Goal: Task Accomplishment & Management: Manage account settings

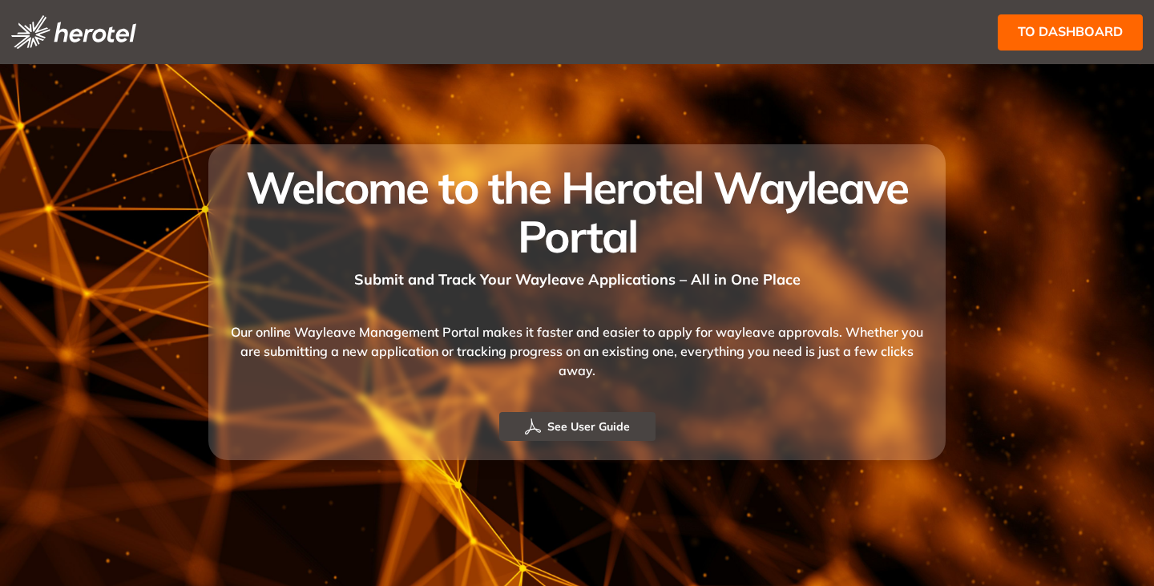
click at [1059, 28] on span "to dashboard" at bounding box center [1070, 32] width 105 height 20
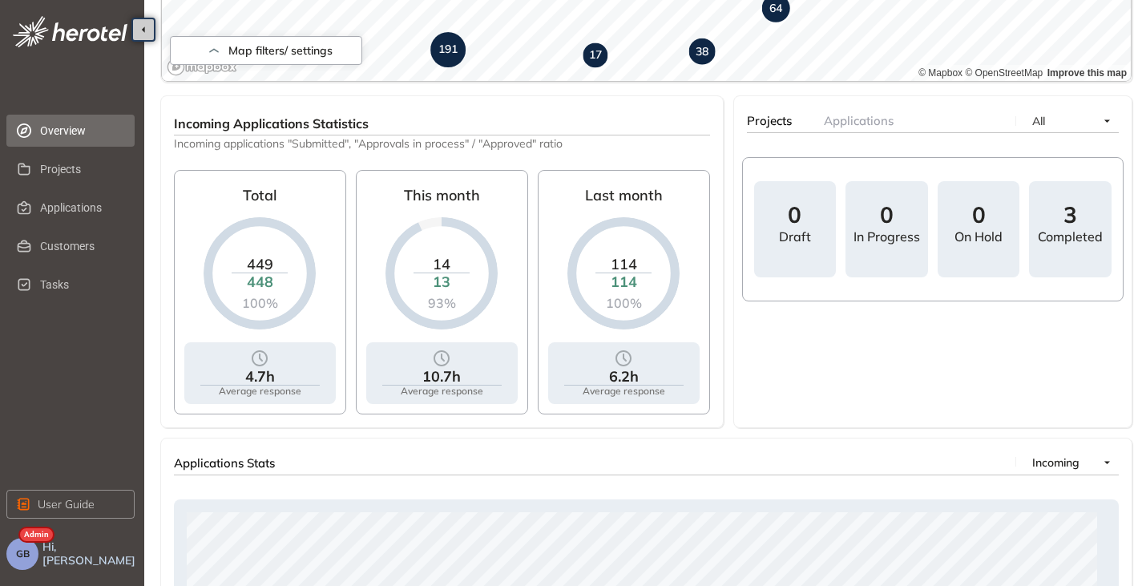
scroll to position [160, 0]
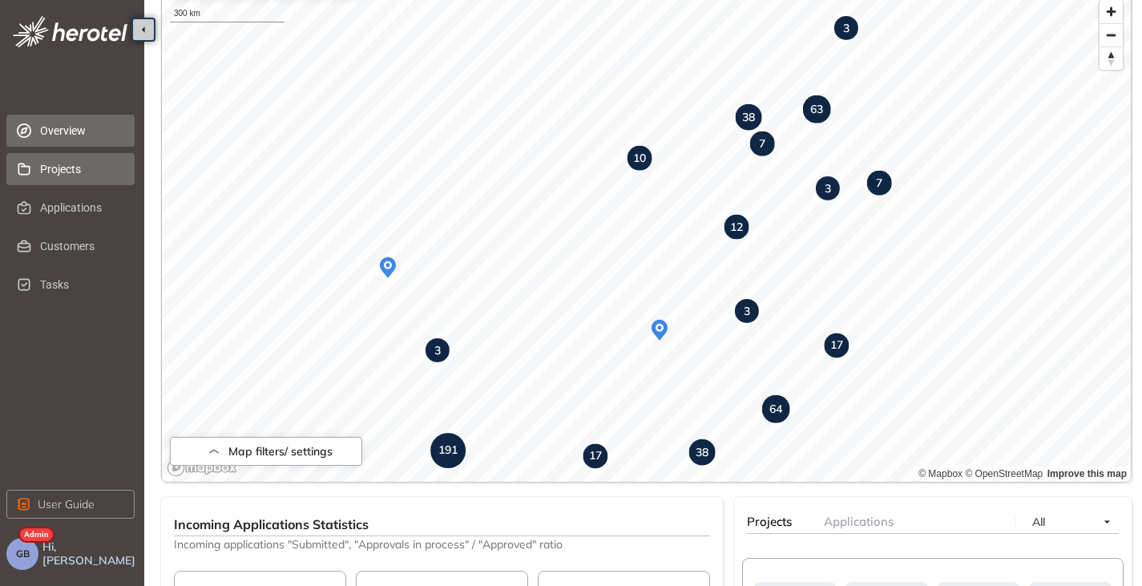
click at [67, 163] on span "Projects" at bounding box center [81, 169] width 82 height 32
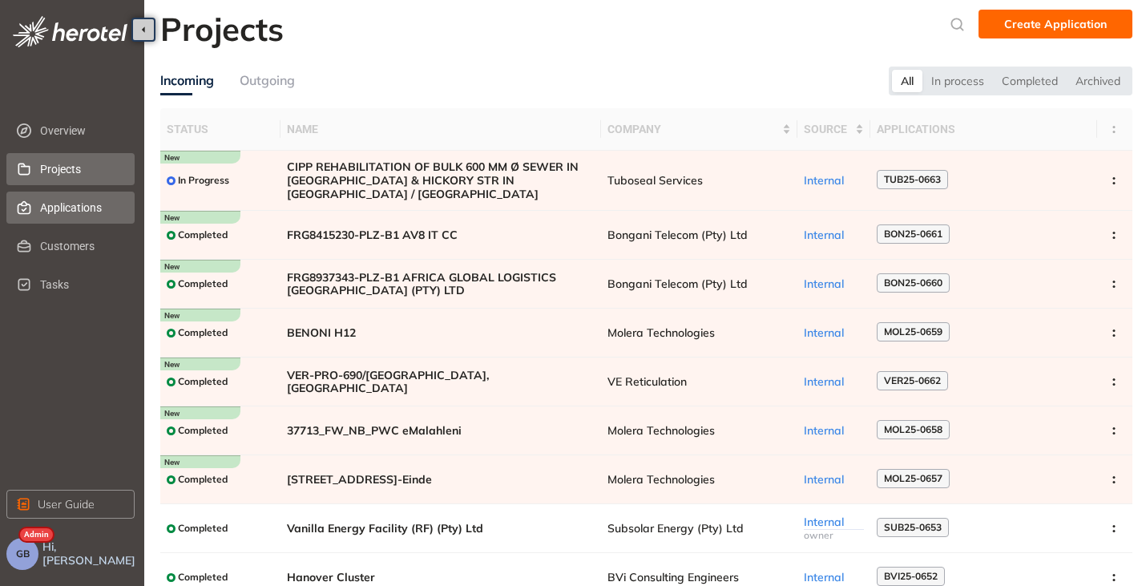
click at [73, 212] on span "Applications" at bounding box center [81, 208] width 82 height 32
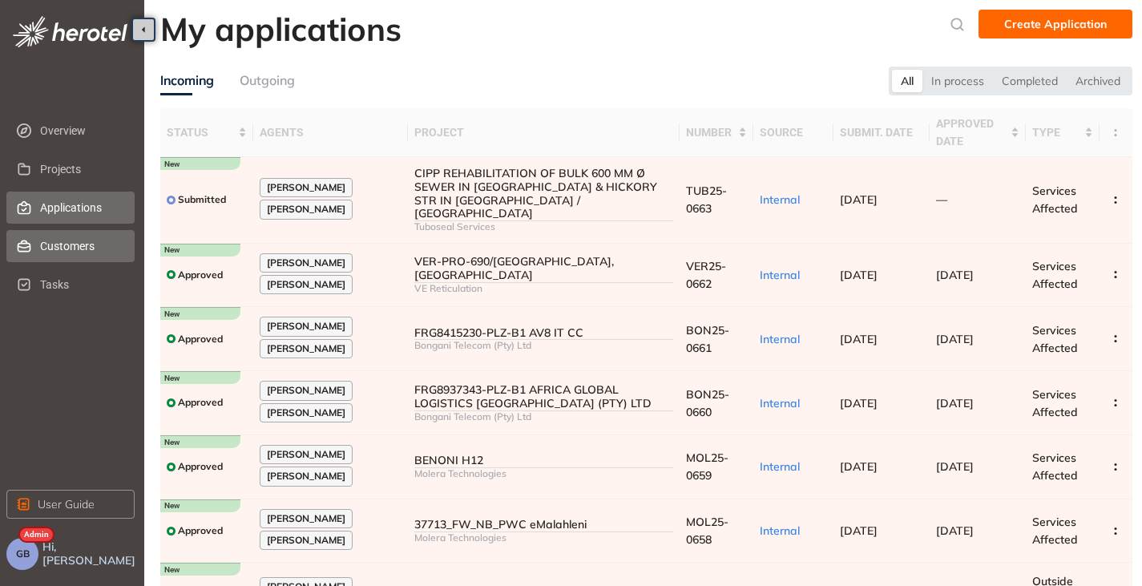
click at [47, 237] on span "Customers" at bounding box center [81, 246] width 82 height 32
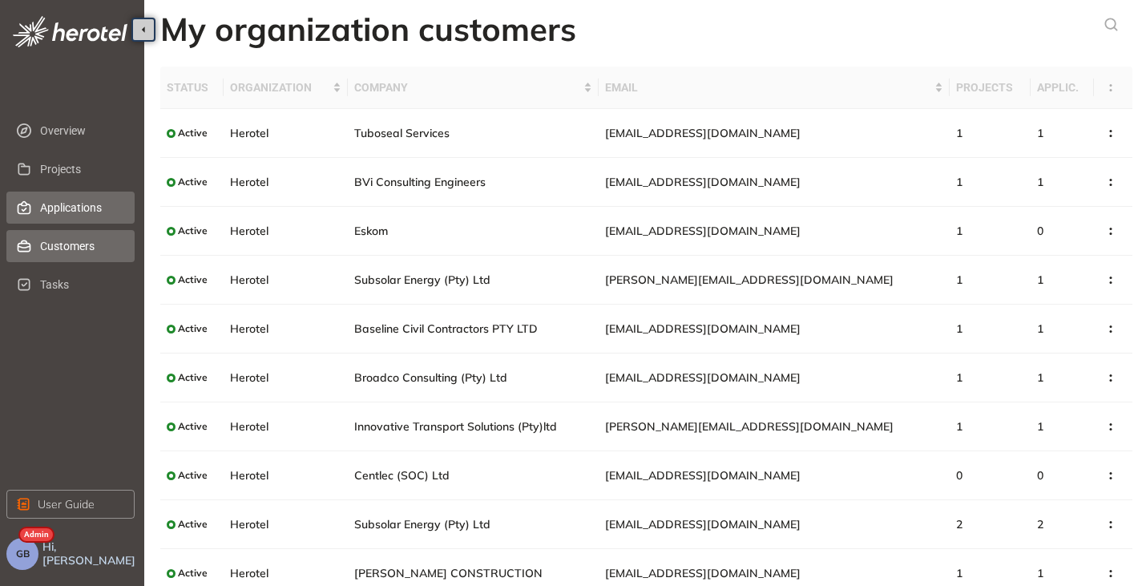
click at [69, 216] on span "Applications" at bounding box center [81, 208] width 82 height 32
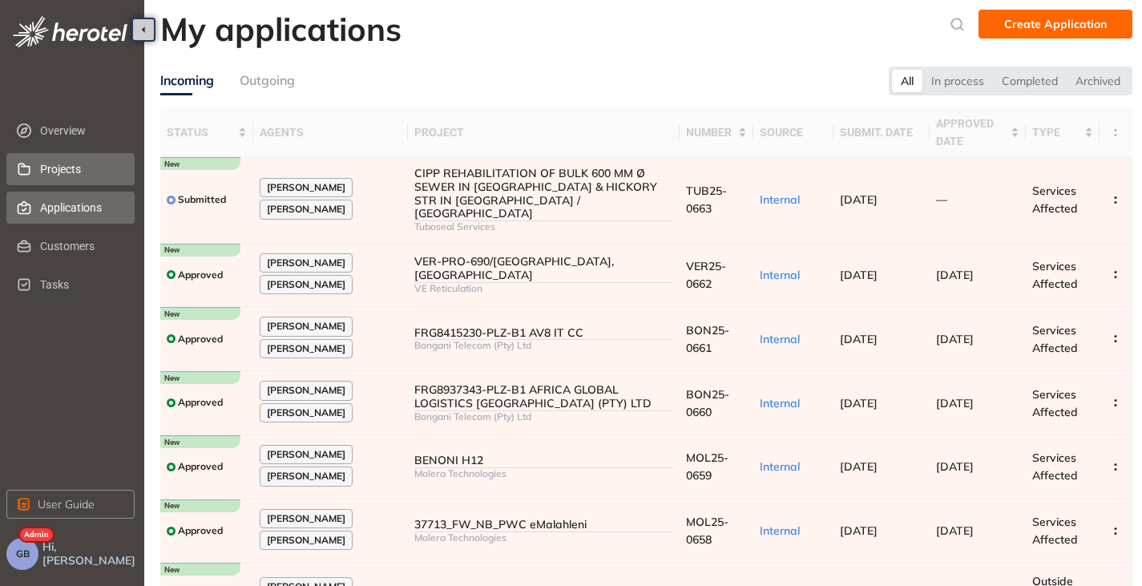
click at [68, 164] on span "Projects" at bounding box center [81, 169] width 82 height 32
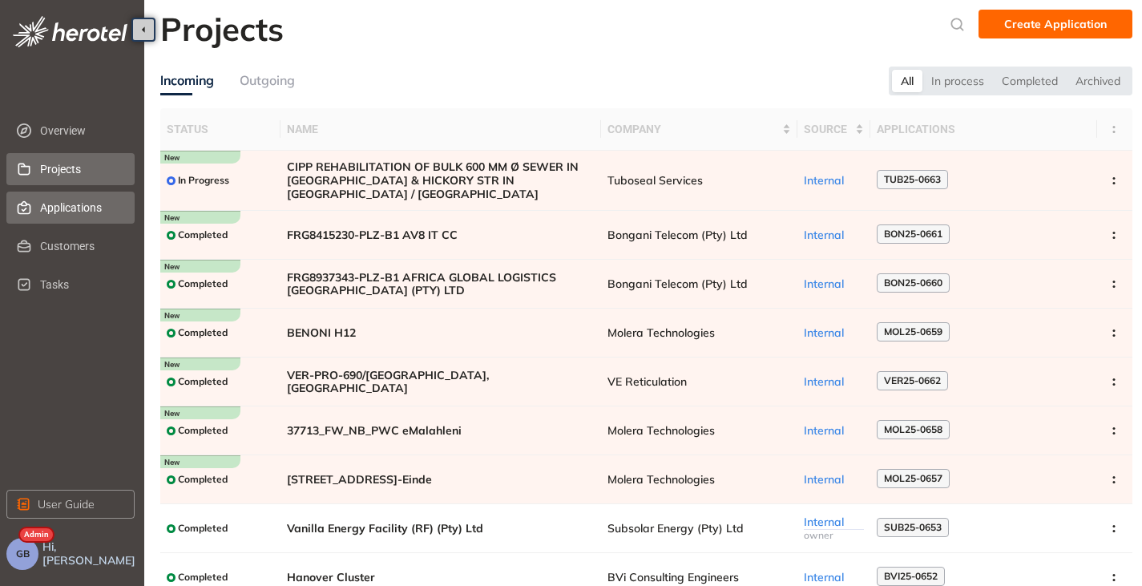
click at [69, 201] on span "Applications" at bounding box center [81, 208] width 82 height 32
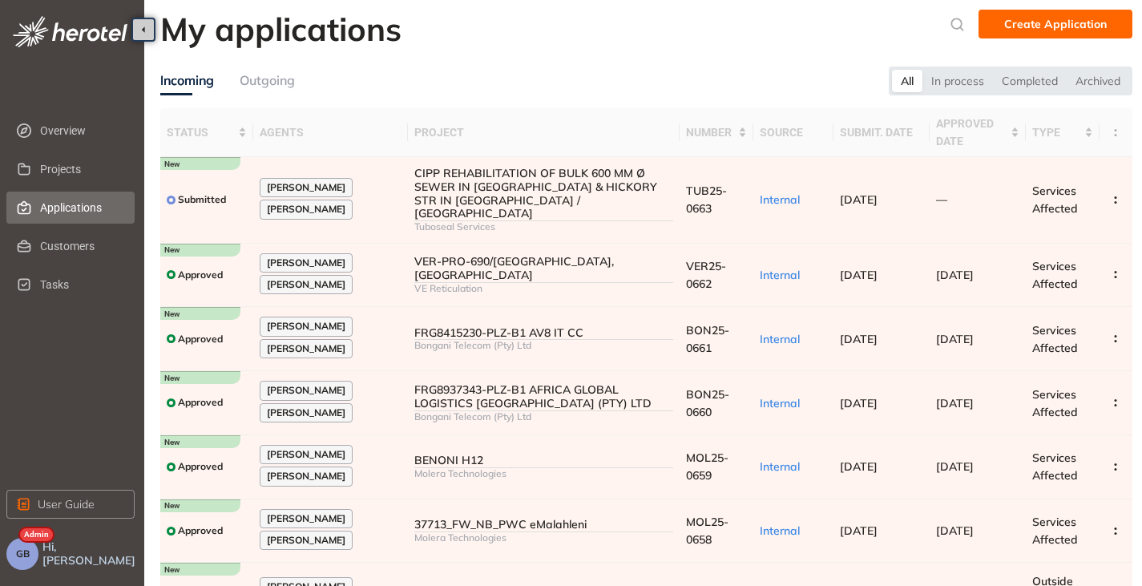
click at [22, 560] on button "GB" at bounding box center [22, 554] width 32 height 32
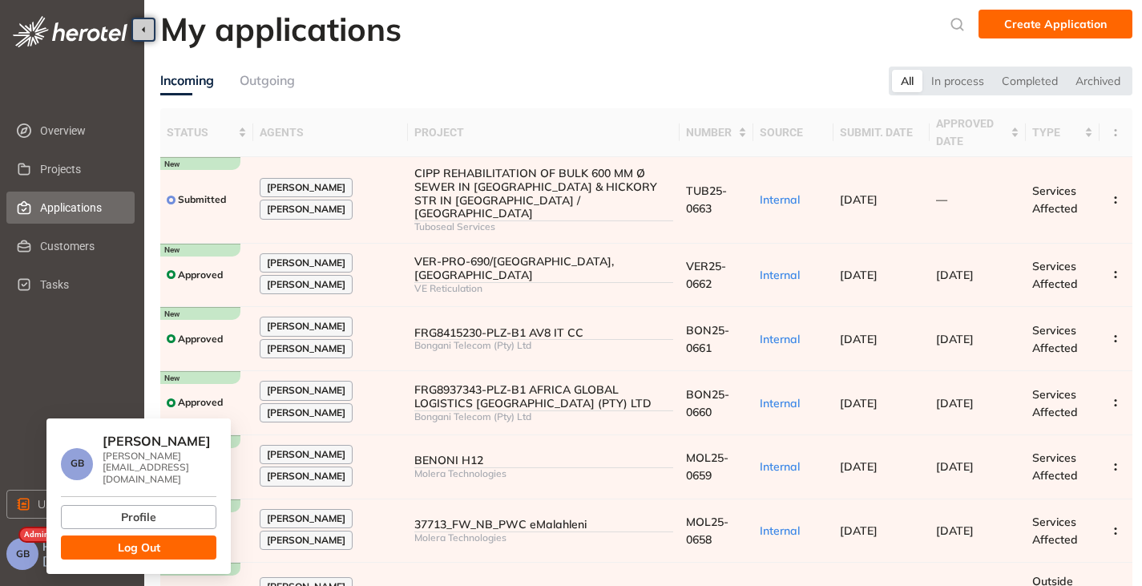
click at [100, 535] on button "Log Out" at bounding box center [139, 547] width 156 height 24
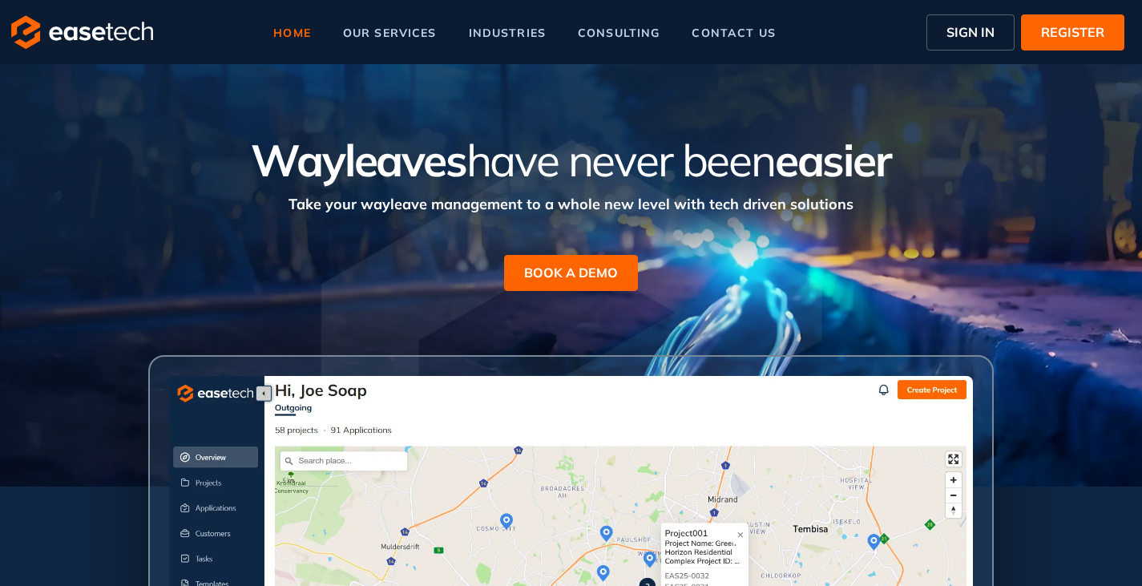
click at [972, 21] on button "SIGN IN" at bounding box center [971, 32] width 88 height 36
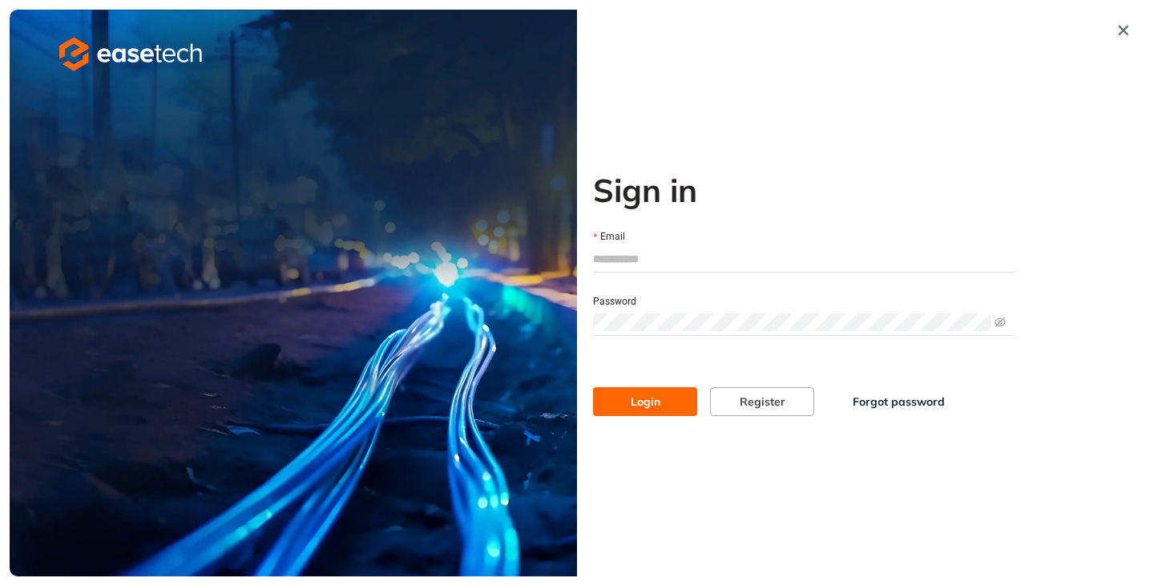
click at [669, 248] on input "Email" at bounding box center [804, 259] width 422 height 24
type input "**********"
click at [652, 404] on span "Login" at bounding box center [646, 402] width 30 height 18
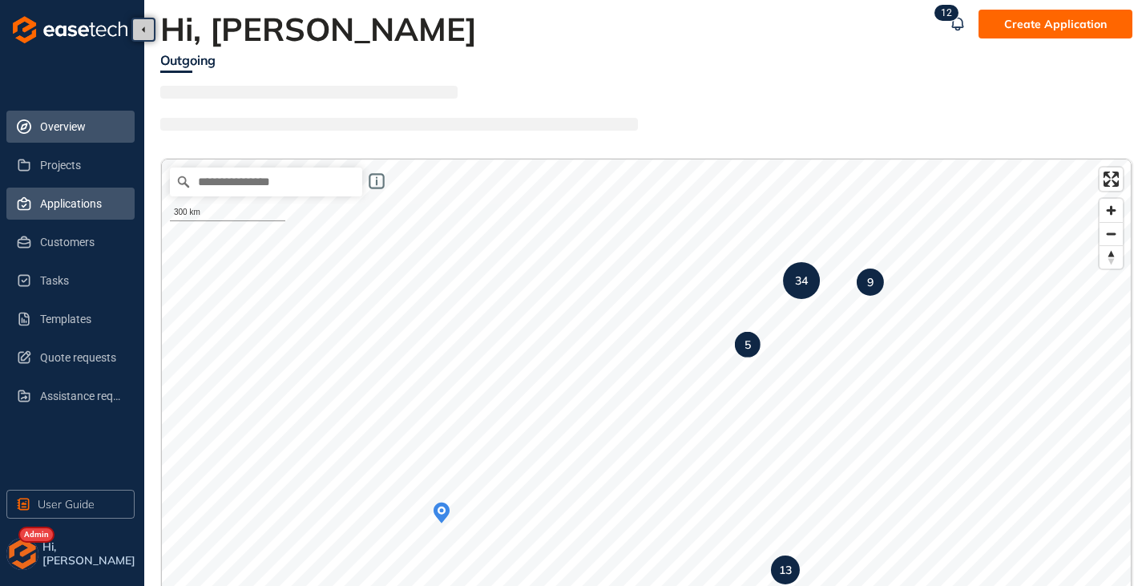
click at [86, 205] on span "Applications" at bounding box center [81, 204] width 82 height 32
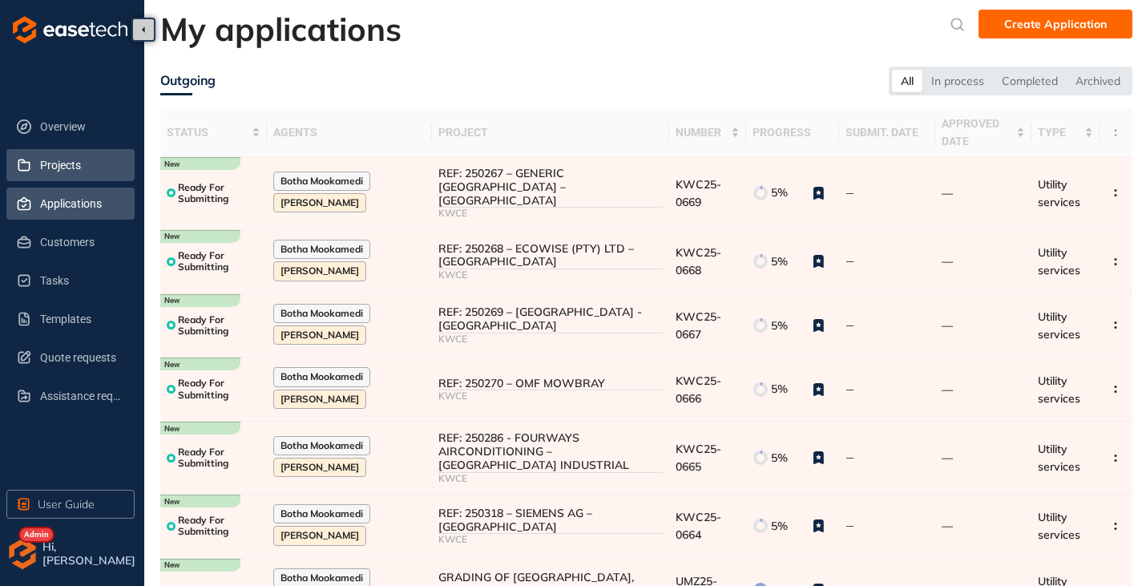
click at [70, 169] on span "Projects" at bounding box center [81, 165] width 82 height 32
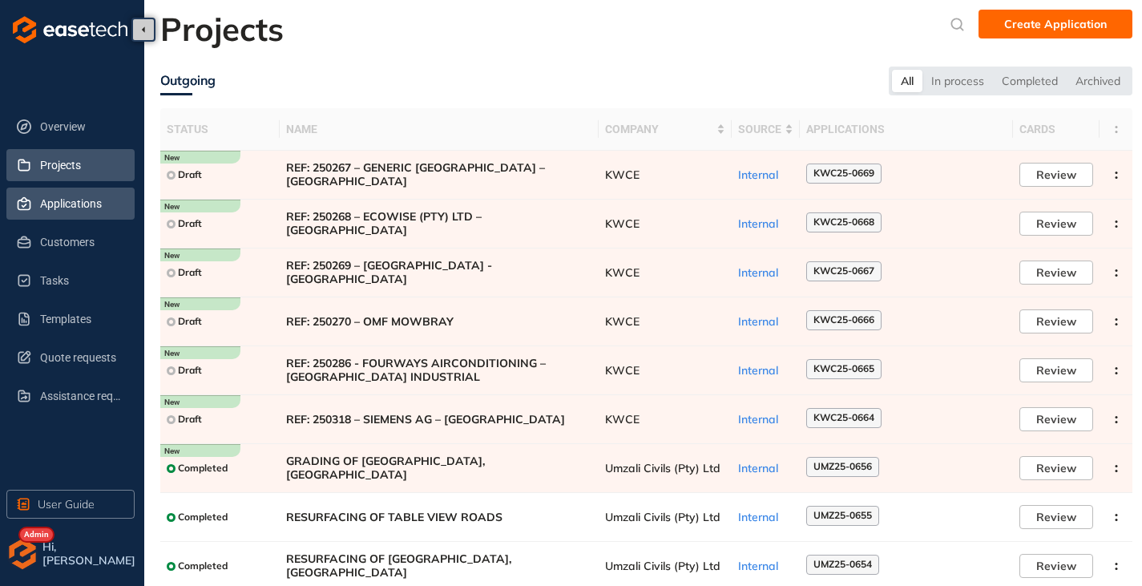
click at [84, 214] on span "Applications" at bounding box center [81, 204] width 82 height 32
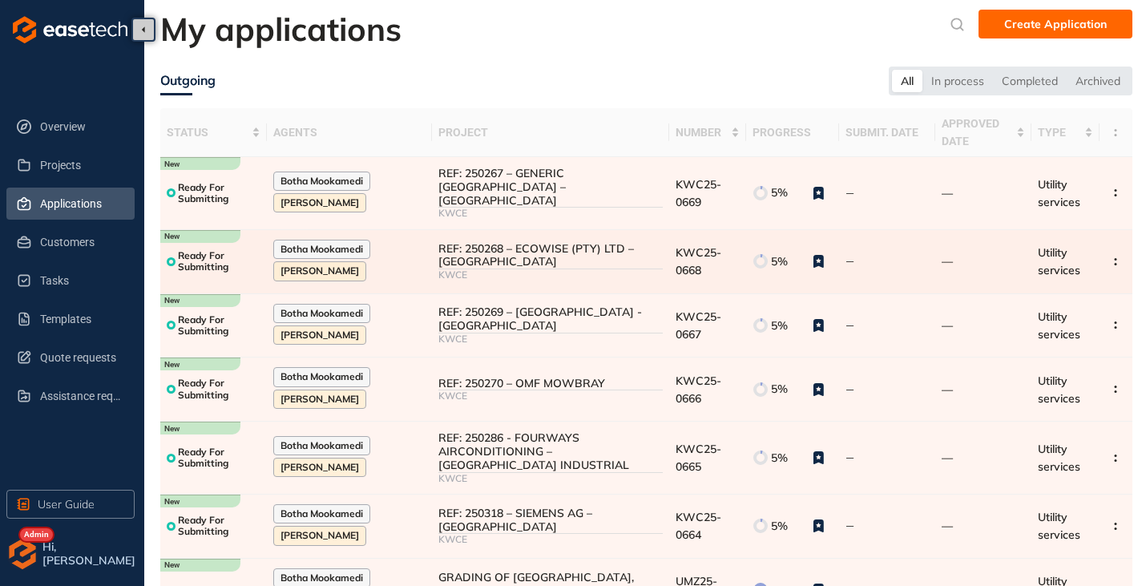
scroll to position [80, 0]
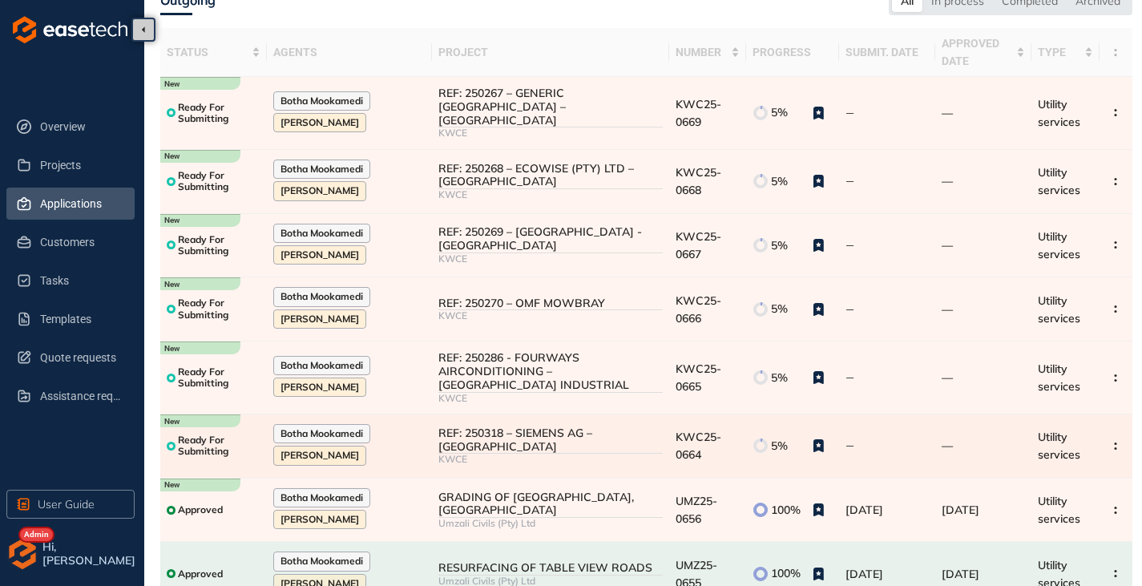
click at [522, 430] on div "REF: 250318 – SIEMENS AG – BELLVILLE" at bounding box center [550, 439] width 224 height 27
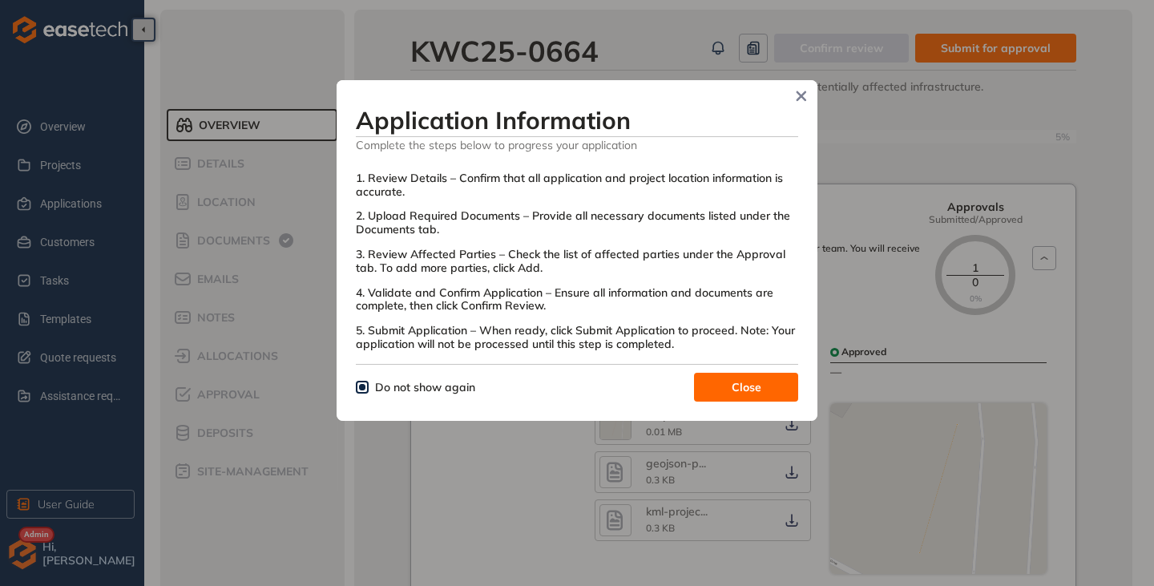
click at [758, 386] on span "Close" at bounding box center [747, 387] width 30 height 18
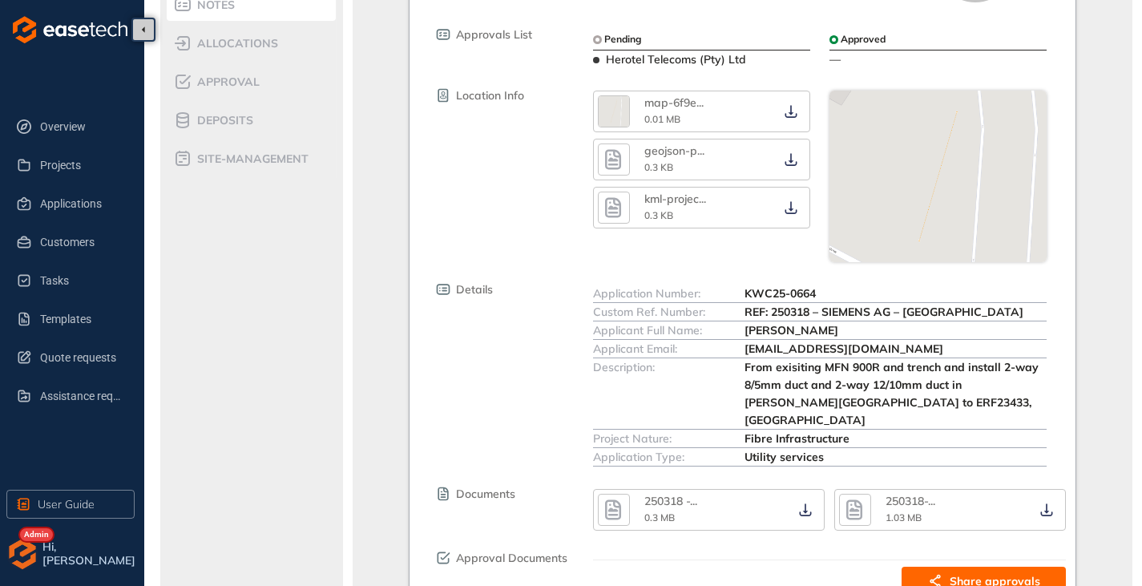
scroll to position [393, 0]
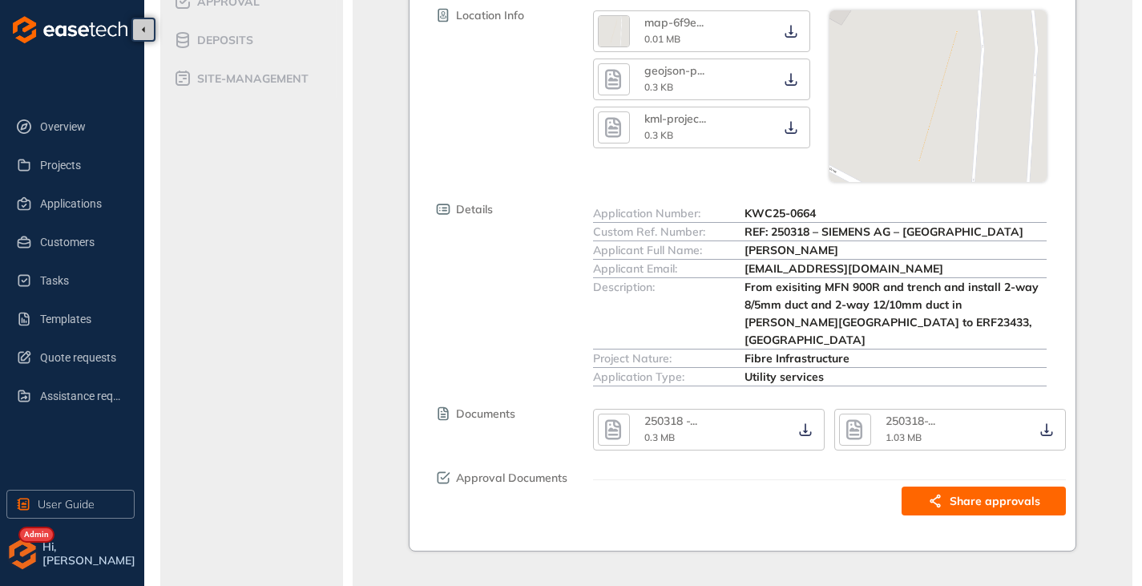
click at [606, 422] on icon "button" at bounding box center [613, 429] width 24 height 29
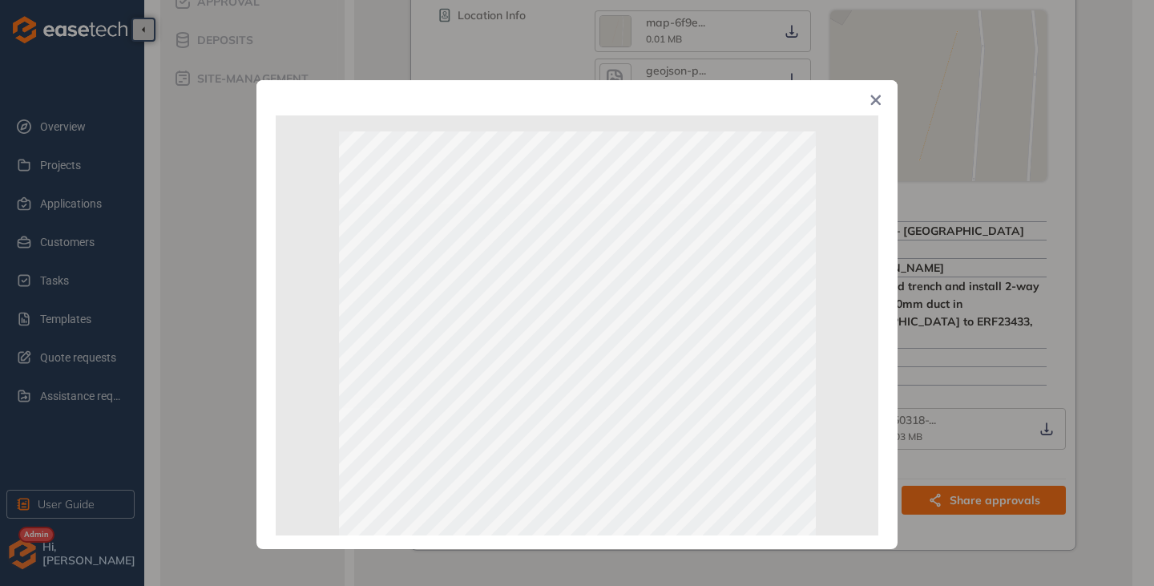
click at [878, 101] on icon "Close" at bounding box center [876, 100] width 11 height 11
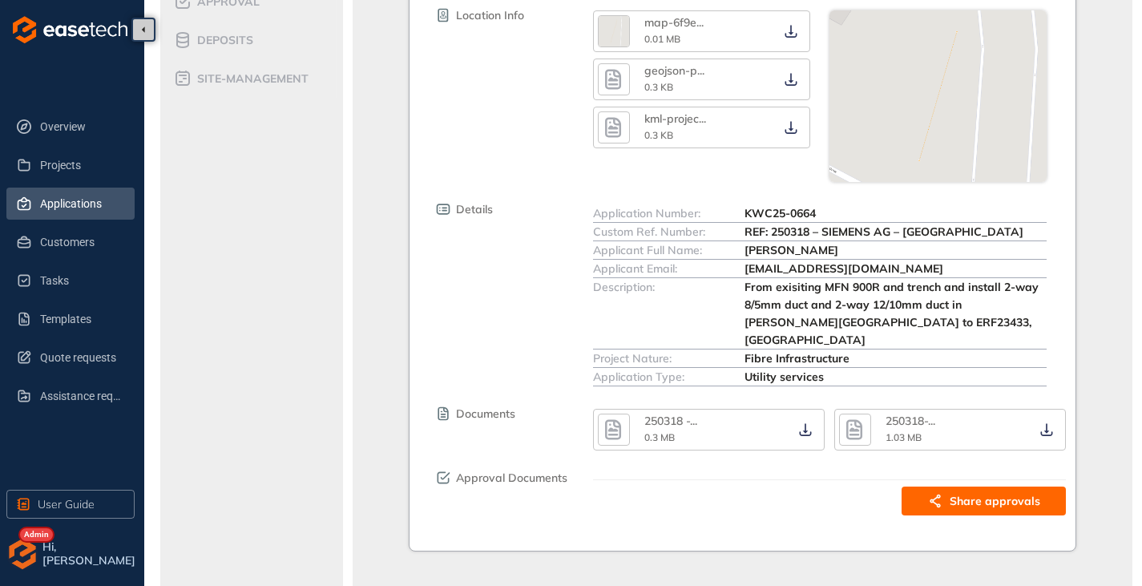
click at [65, 209] on span "Applications" at bounding box center [81, 204] width 82 height 32
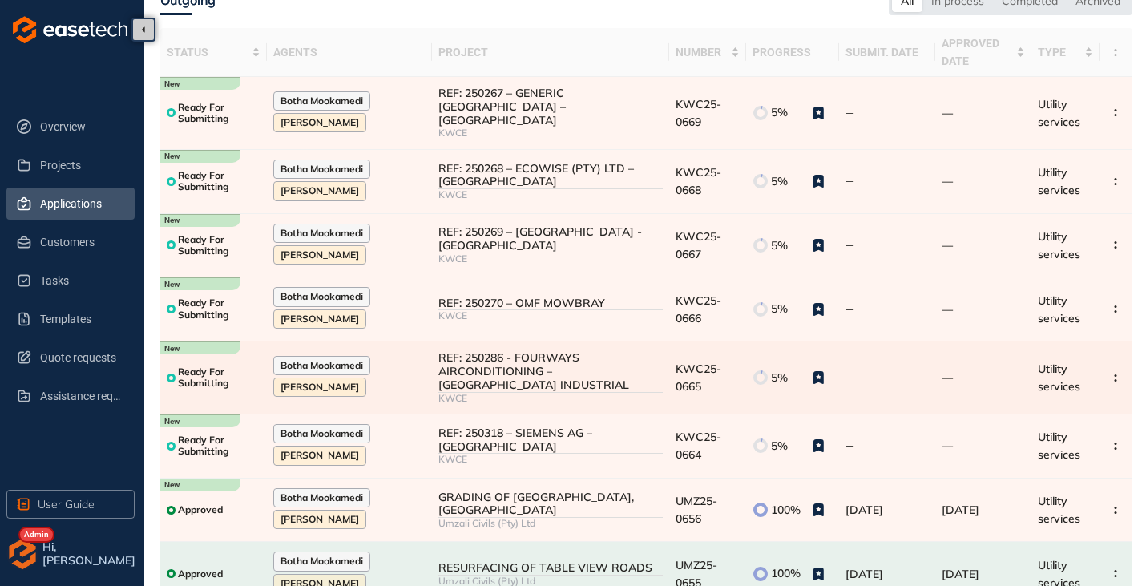
scroll to position [160, 0]
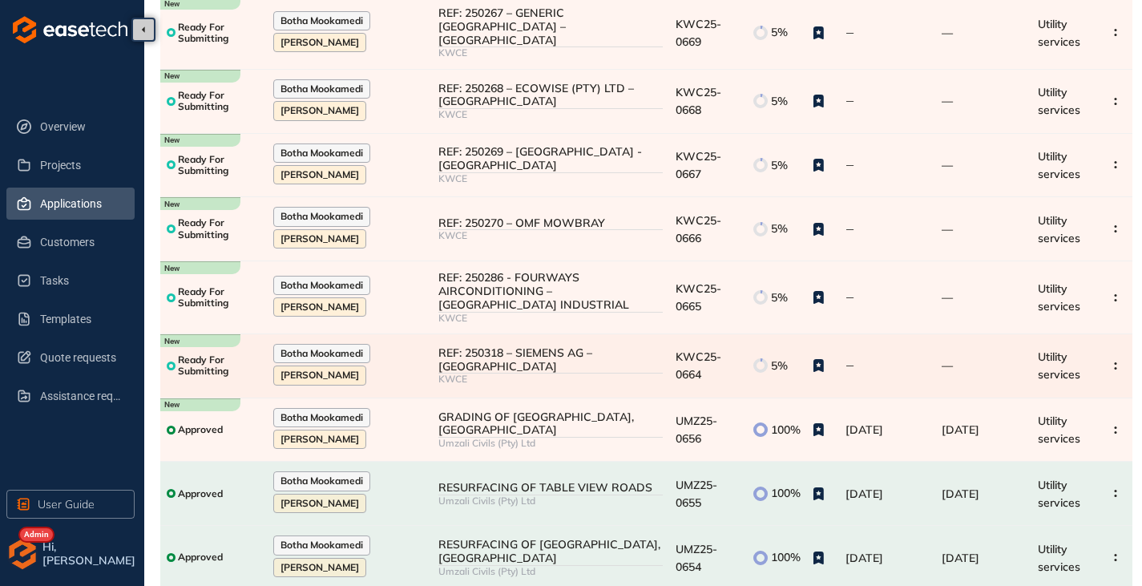
click at [539, 374] on div "KWCE" at bounding box center [550, 379] width 224 height 11
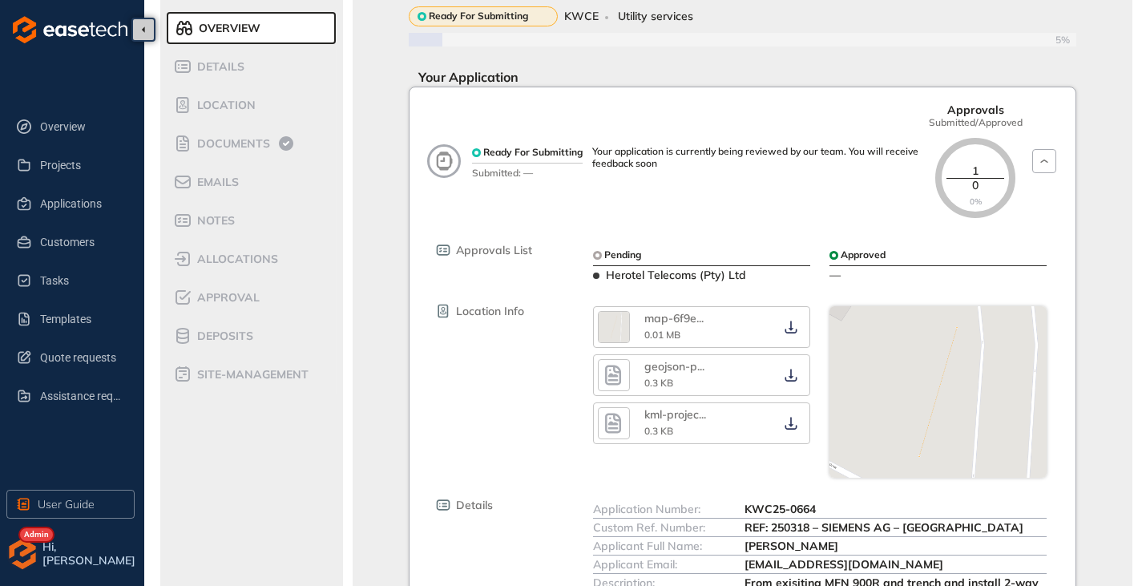
scroll to position [72, 0]
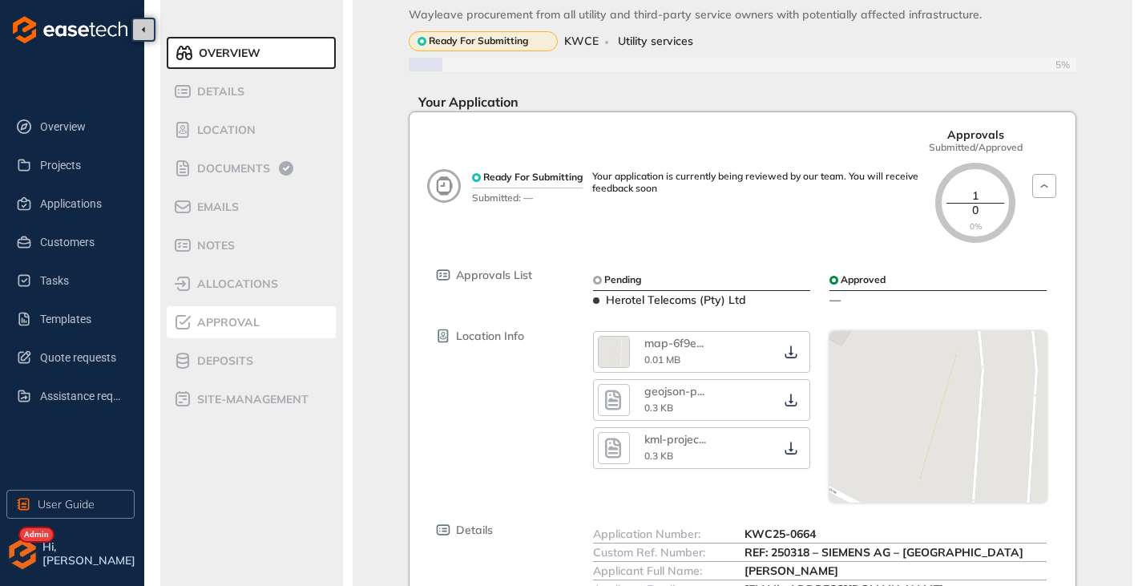
click at [229, 322] on span "Approval" at bounding box center [225, 323] width 67 height 14
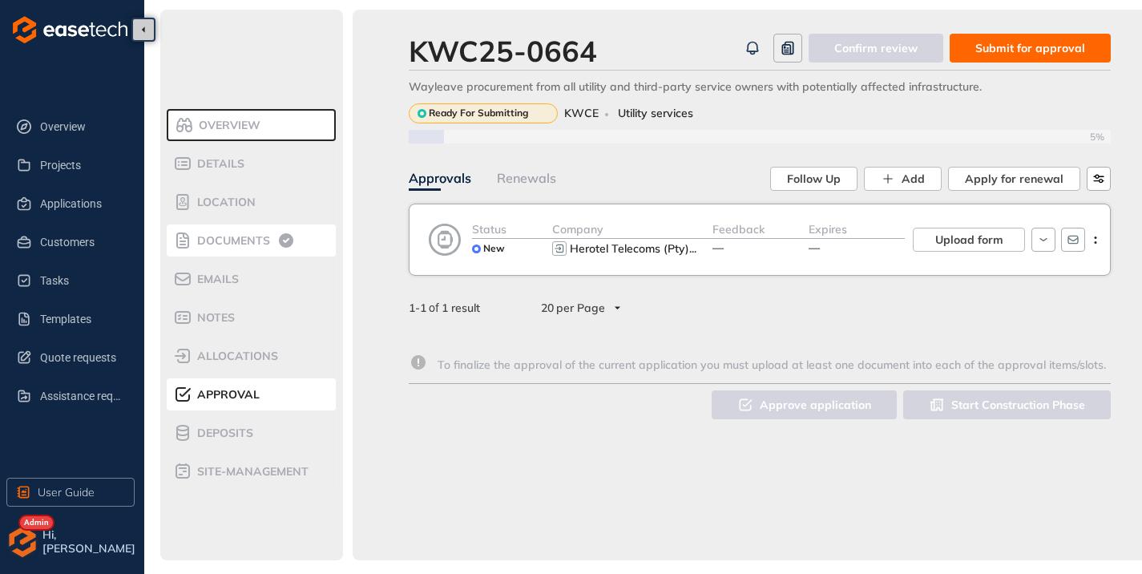
click at [244, 237] on span "Documents" at bounding box center [231, 241] width 78 height 14
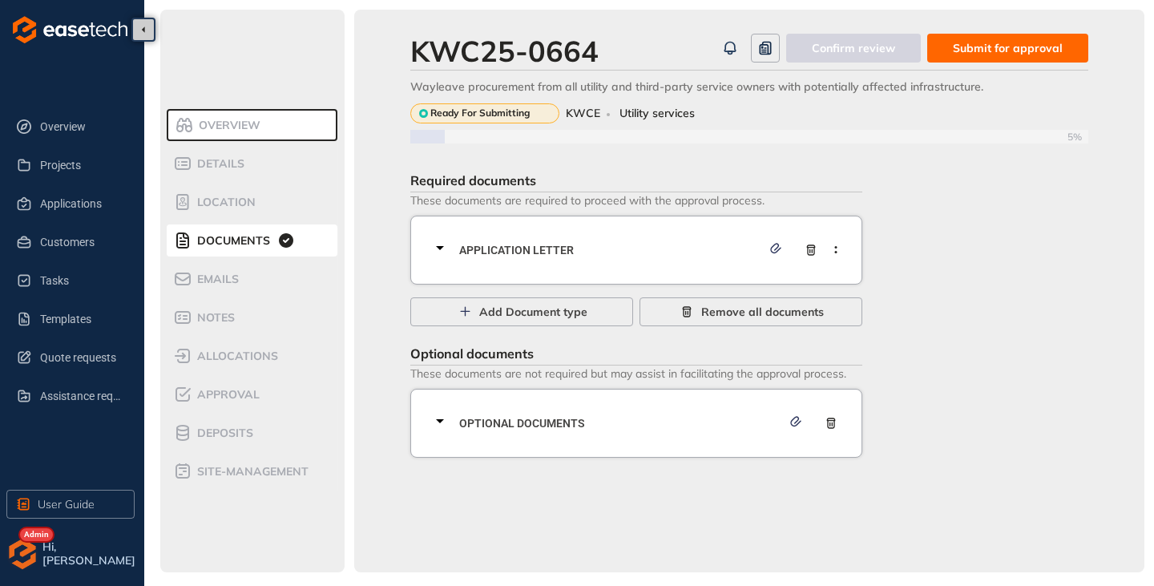
click at [442, 244] on icon at bounding box center [439, 247] width 19 height 19
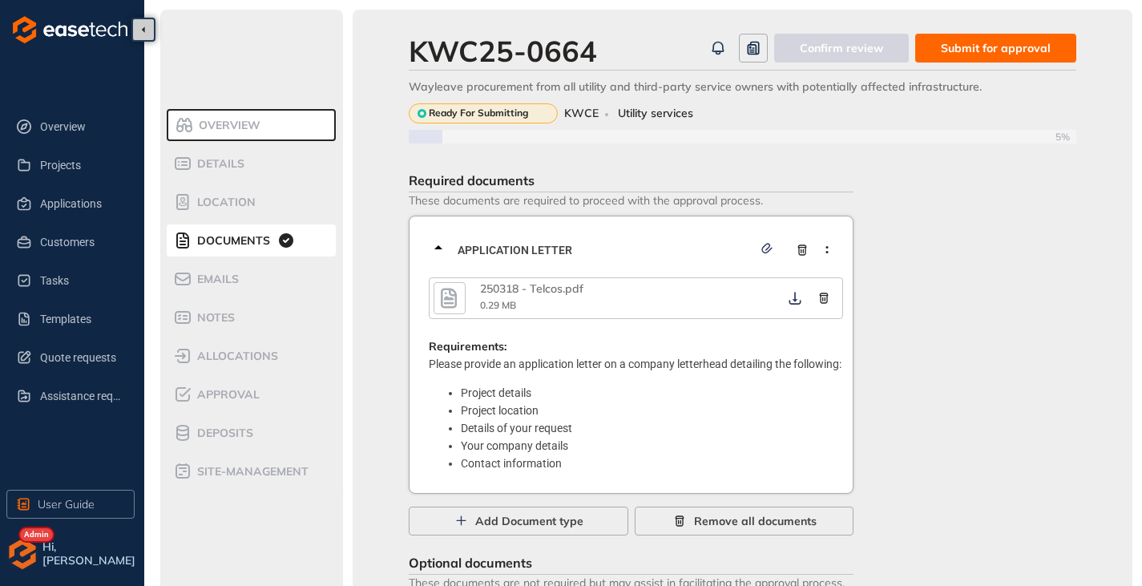
click at [459, 297] on icon "button" at bounding box center [449, 298] width 24 height 29
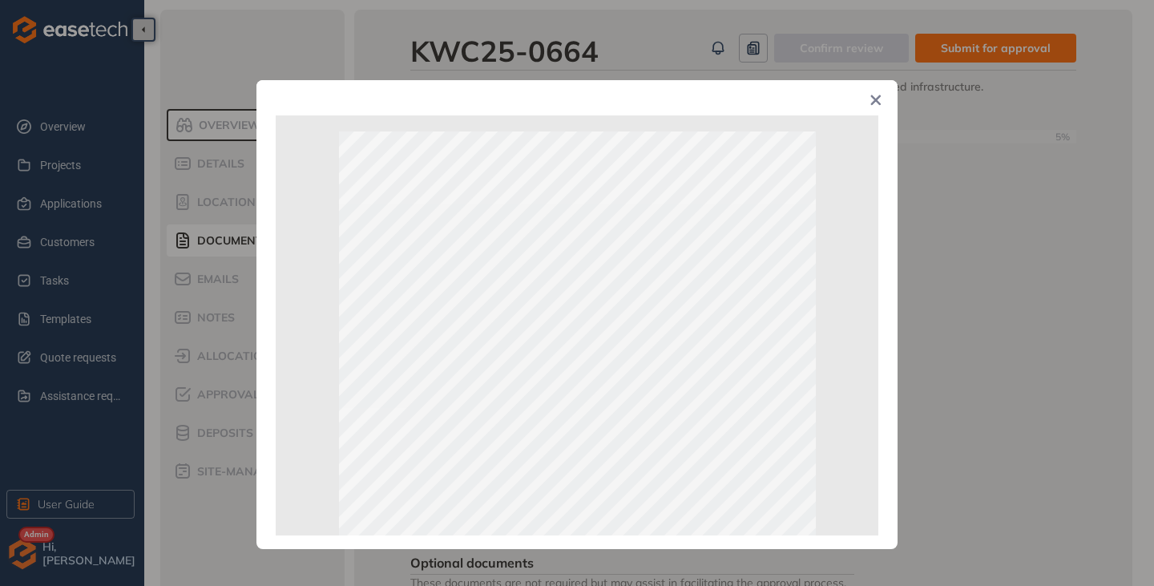
click at [879, 105] on icon "Close" at bounding box center [876, 100] width 11 height 11
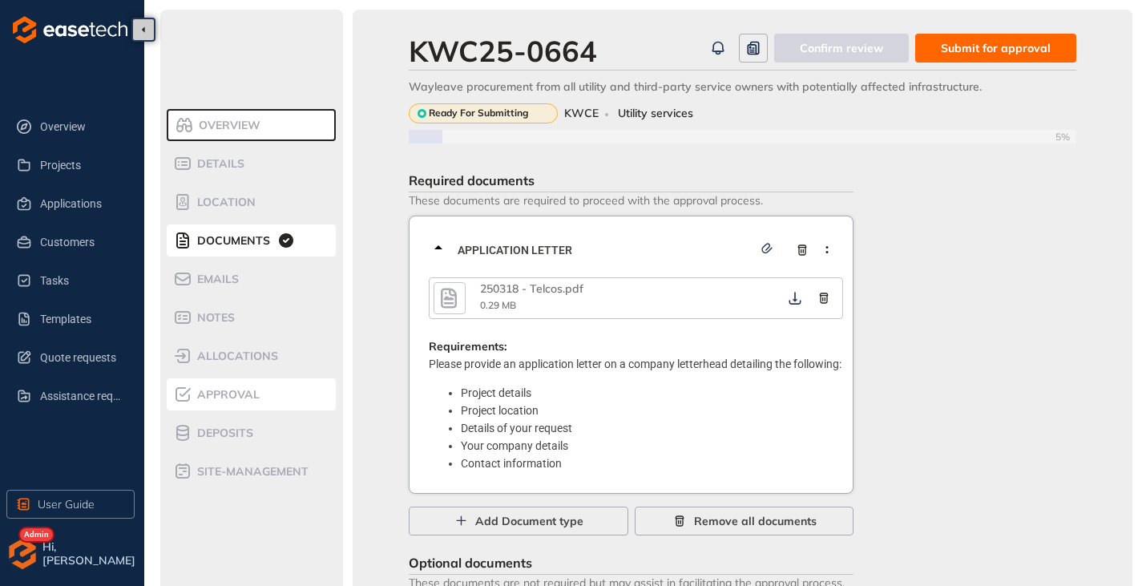
click at [261, 390] on div "Approval" at bounding box center [241, 394] width 136 height 19
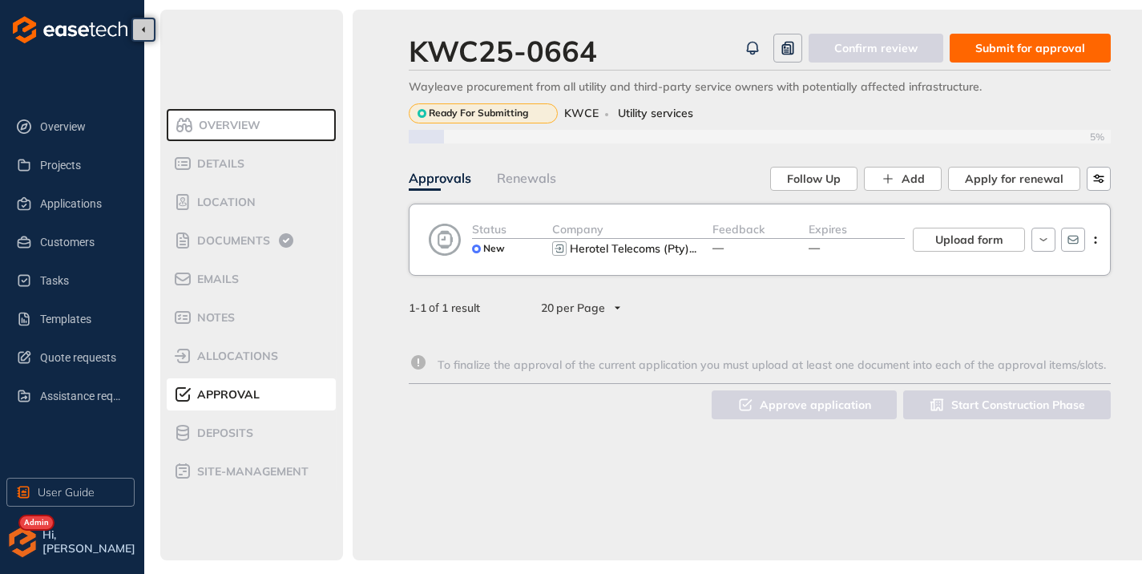
click at [1019, 51] on span "Submit for approval" at bounding box center [1031, 48] width 110 height 18
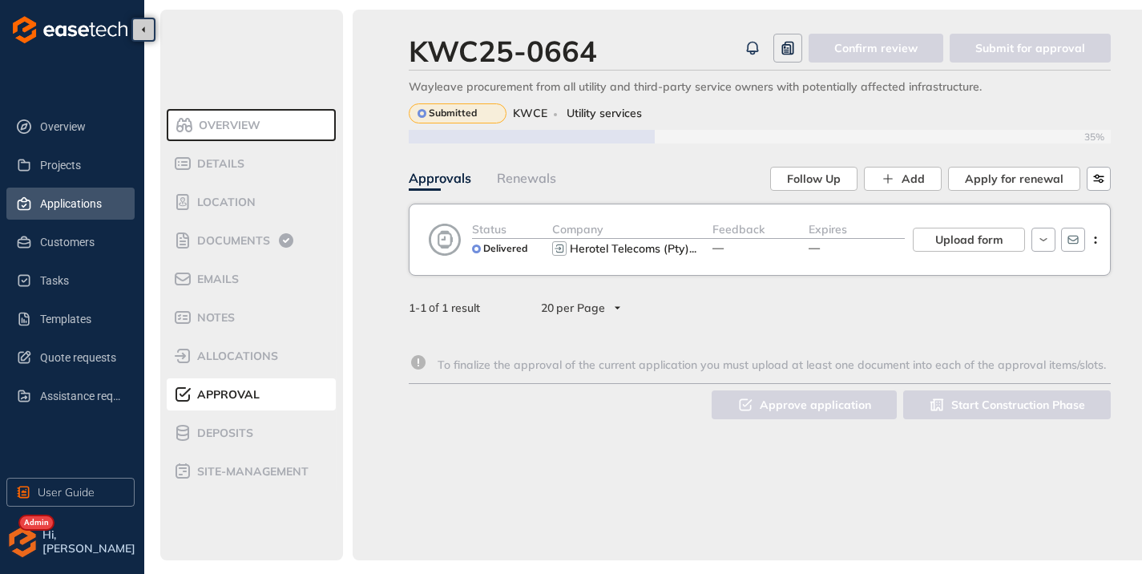
click at [79, 206] on span "Applications" at bounding box center [81, 204] width 82 height 32
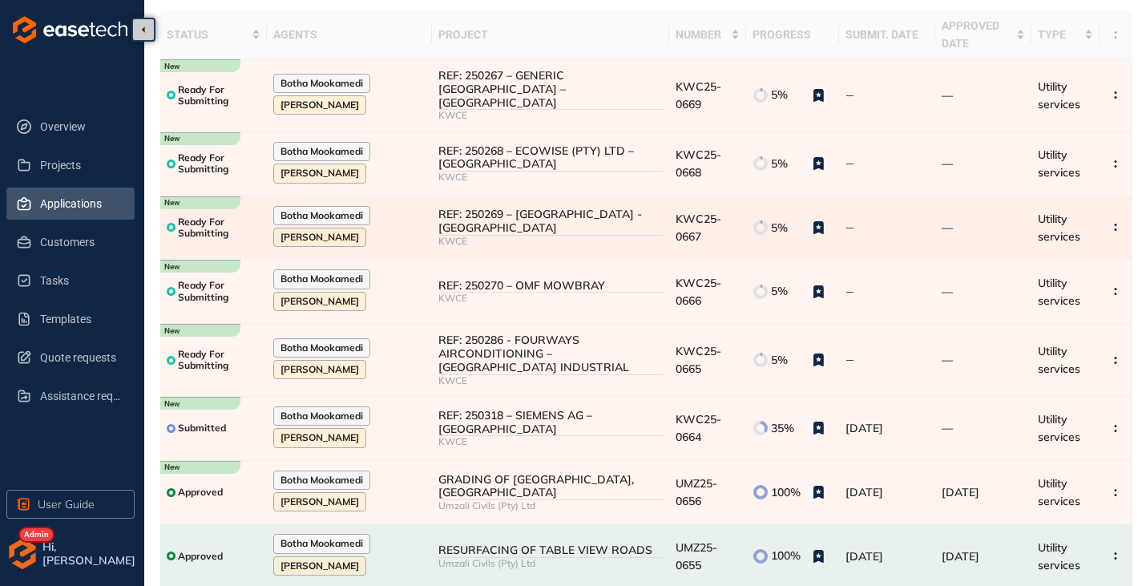
scroll to position [160, 0]
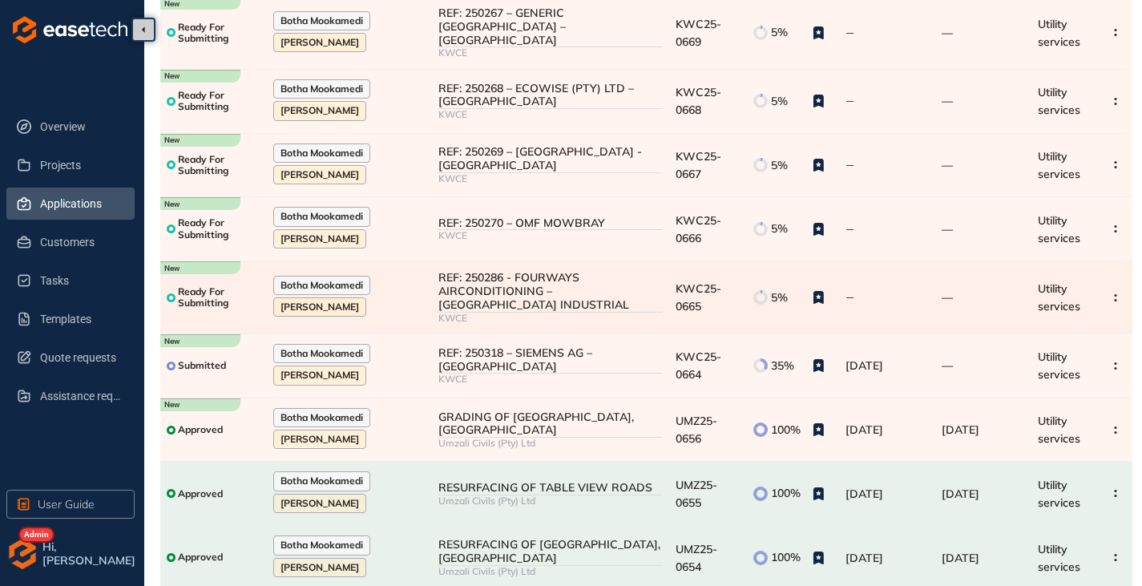
click at [522, 289] on div "REF: 250286 - FOURWAYS AIRCONDITIONING – [GEOGRAPHIC_DATA] INDUSTRIAL" at bounding box center [550, 291] width 224 height 40
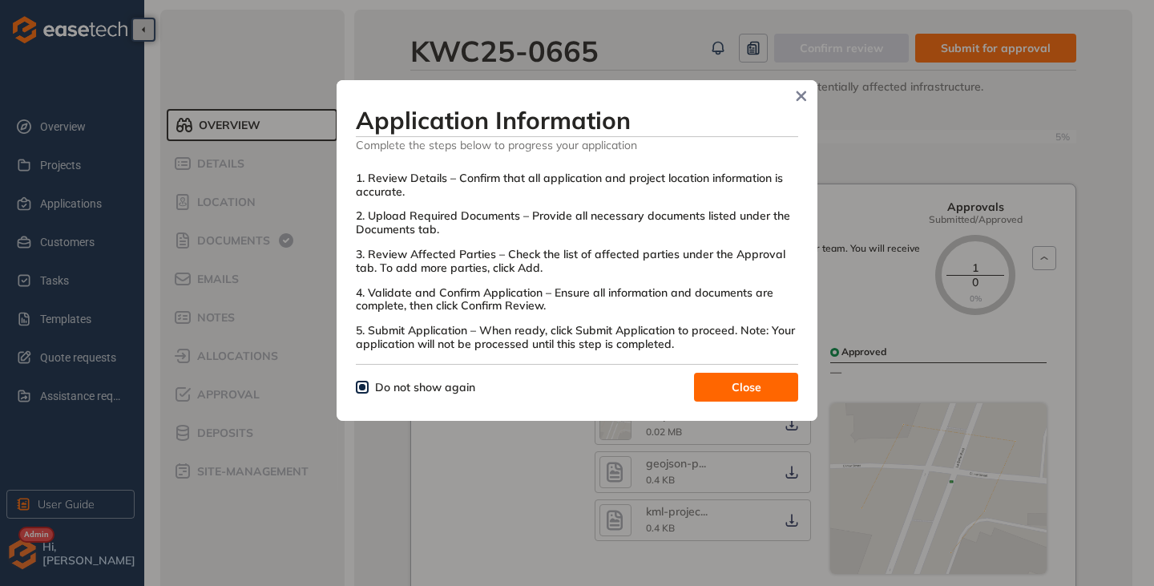
click at [733, 380] on span "Close" at bounding box center [747, 387] width 30 height 18
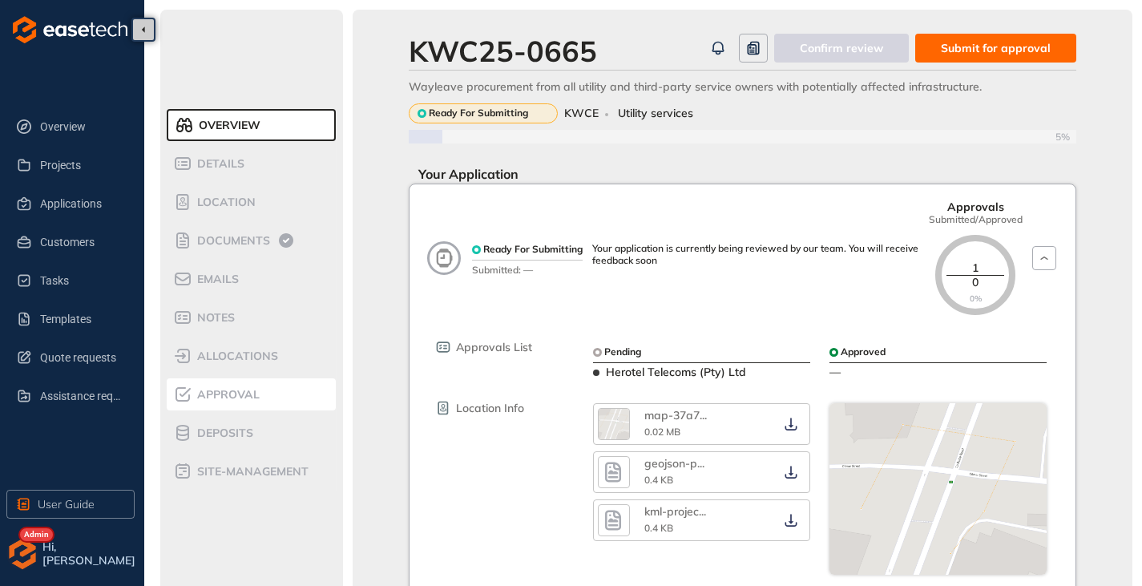
click at [231, 396] on span "Approval" at bounding box center [225, 395] width 67 height 14
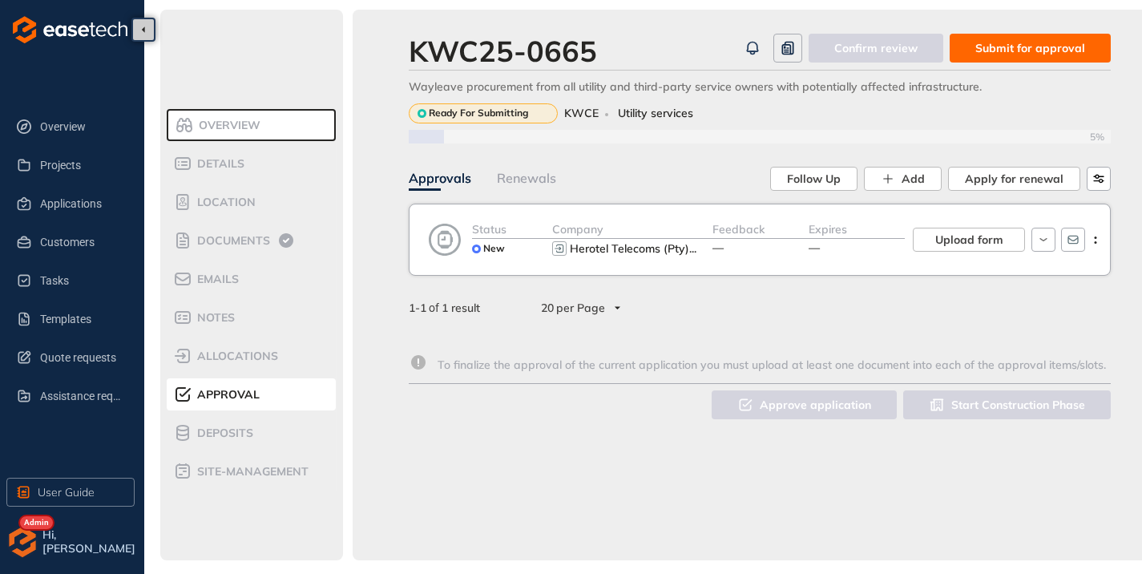
click at [1038, 47] on span "Submit for approval" at bounding box center [1031, 48] width 110 height 18
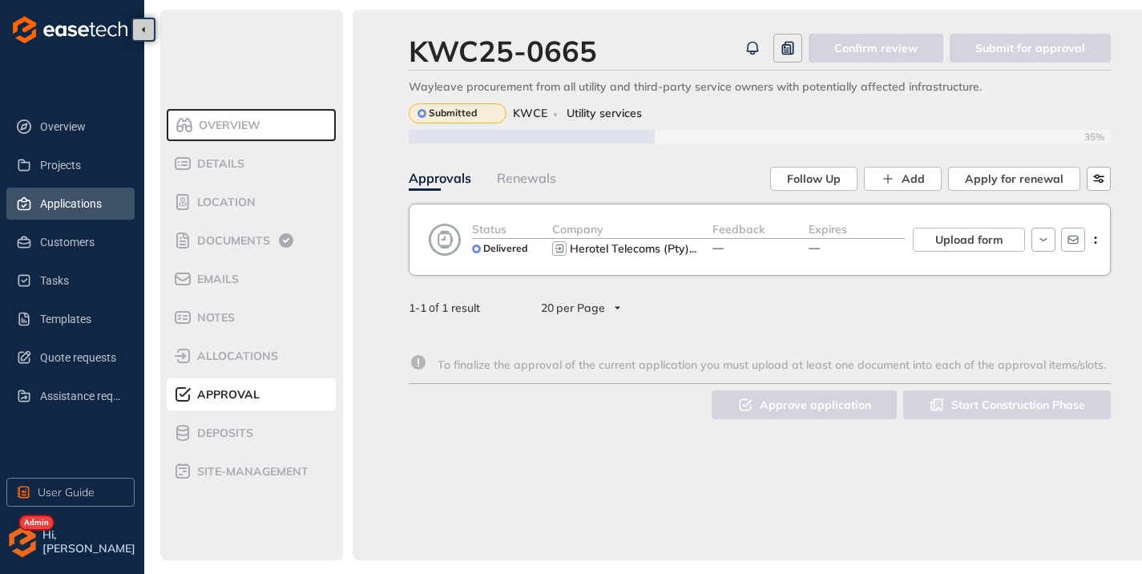
click at [72, 206] on span "Applications" at bounding box center [81, 204] width 82 height 32
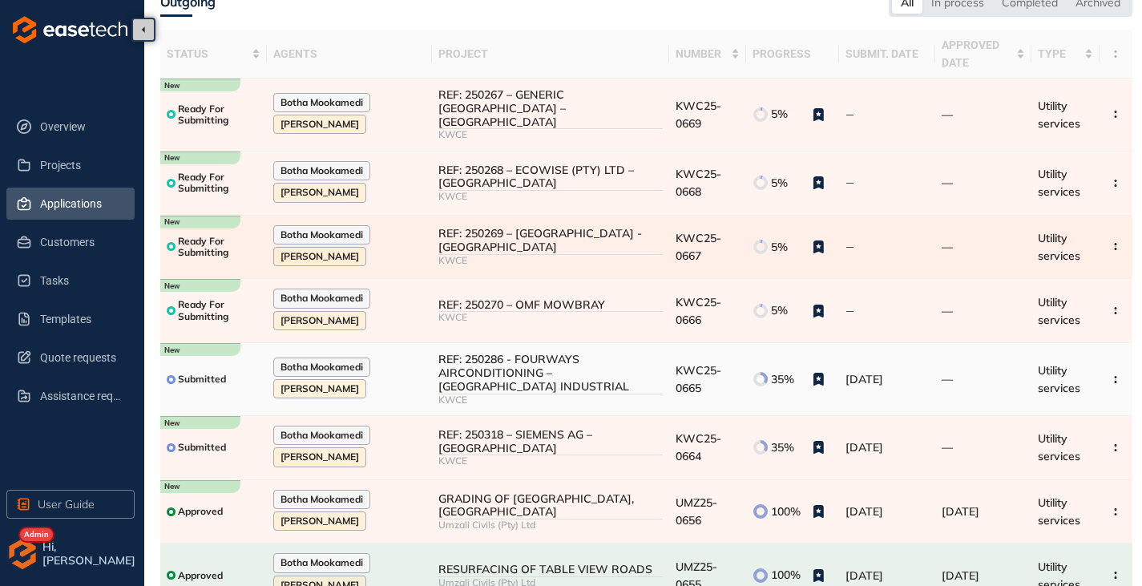
scroll to position [80, 0]
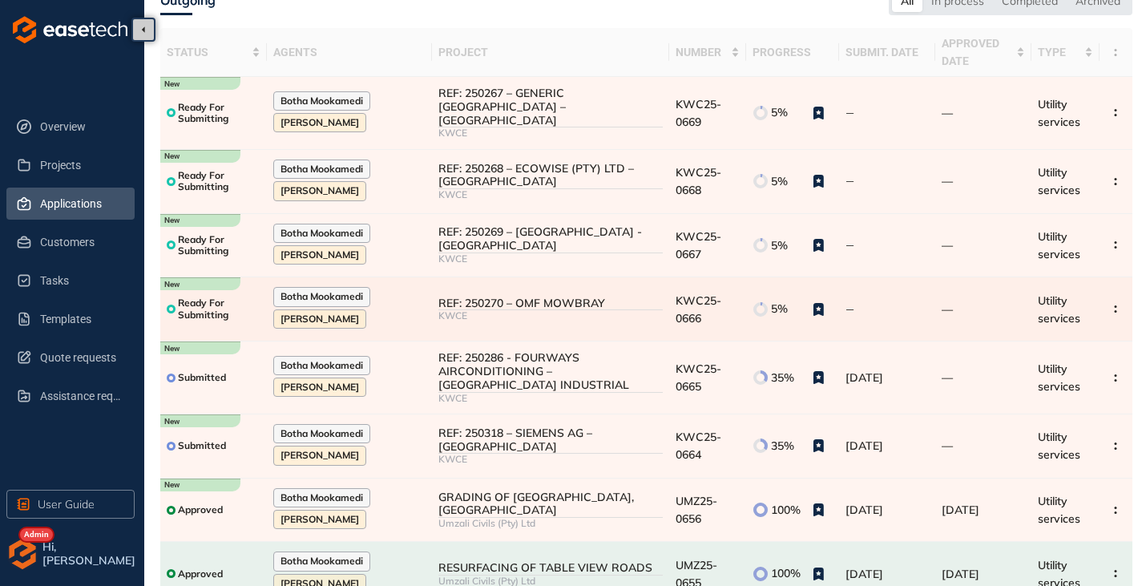
click at [520, 310] on div "KWCE" at bounding box center [550, 315] width 224 height 11
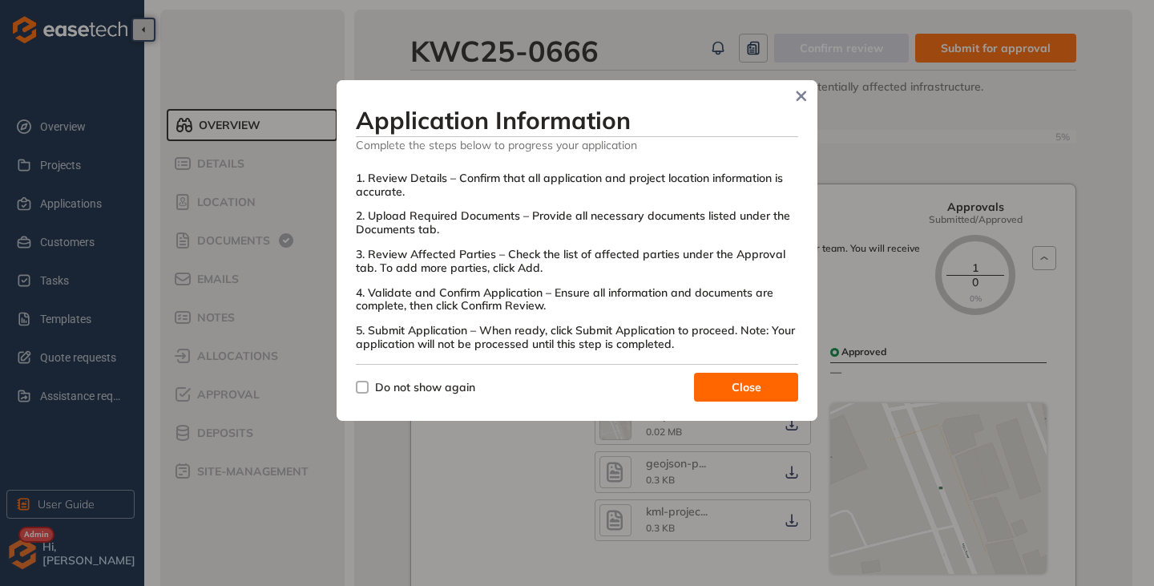
click at [734, 388] on span "Close" at bounding box center [747, 387] width 30 height 18
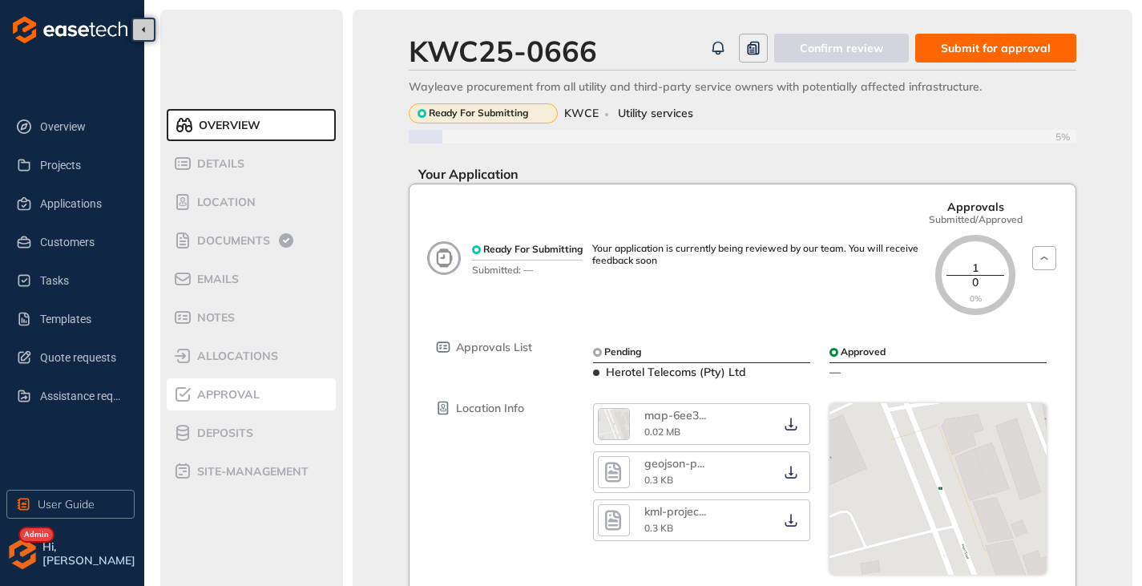
click at [233, 398] on span "Approval" at bounding box center [225, 395] width 67 height 14
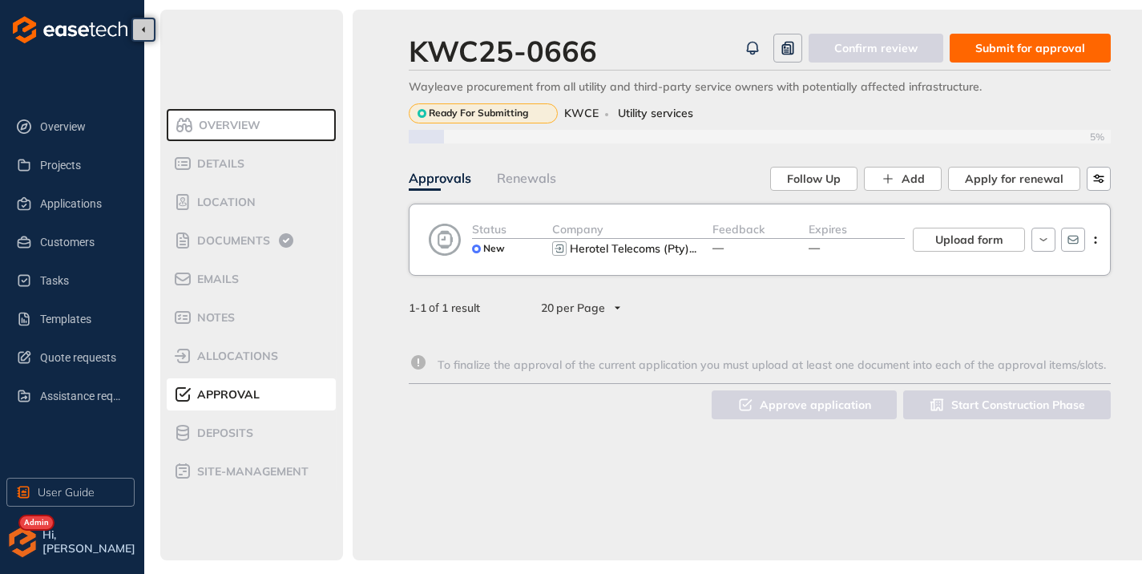
click at [1016, 51] on span "Submit for approval" at bounding box center [1031, 48] width 110 height 18
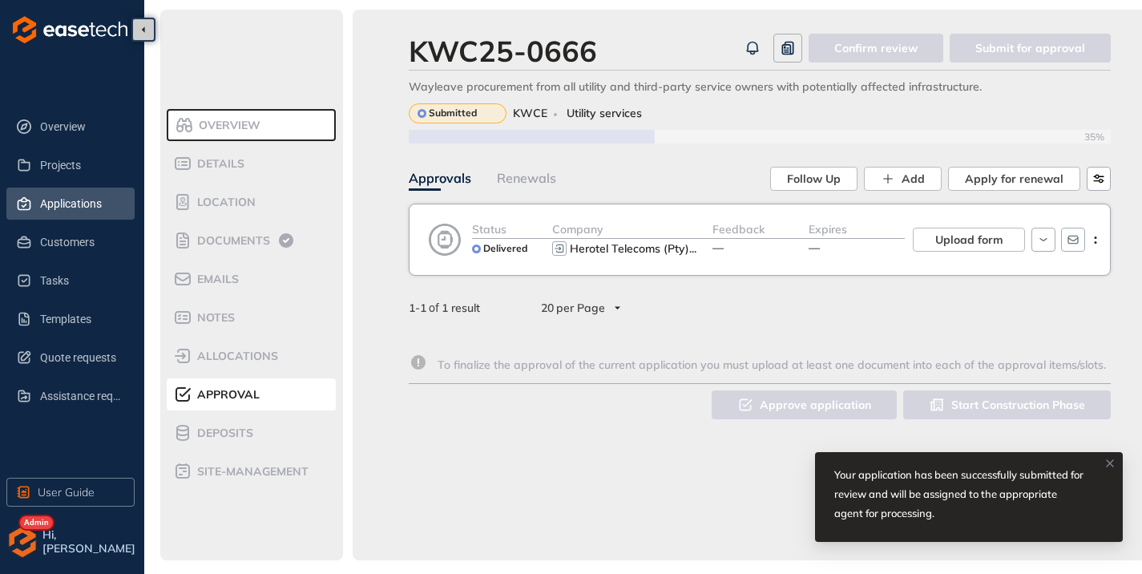
click at [73, 204] on span "Applications" at bounding box center [81, 204] width 82 height 32
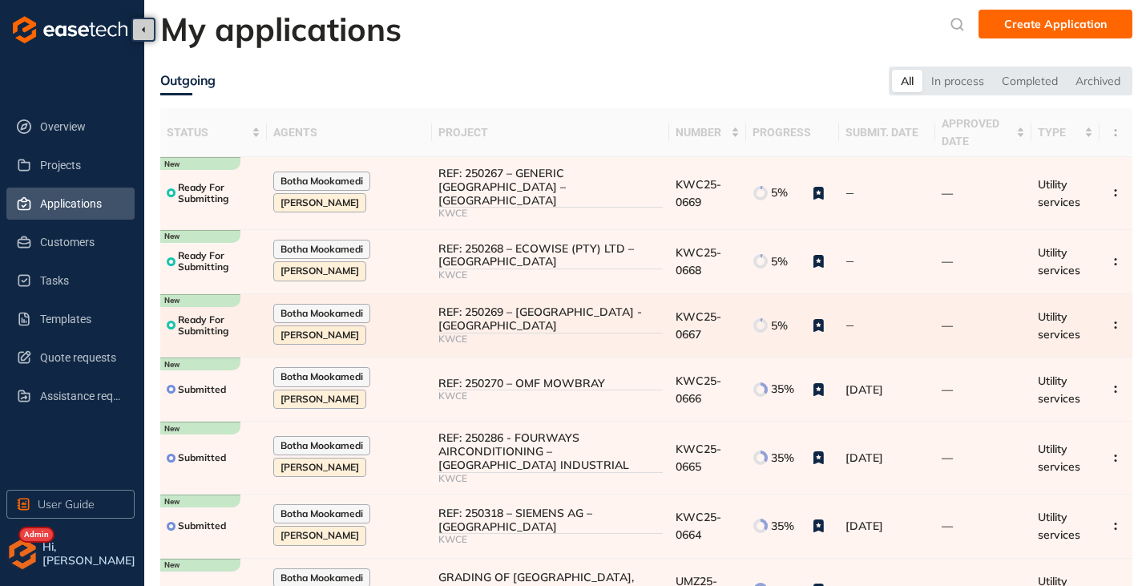
click at [528, 313] on div "REF: 250269 – [GEOGRAPHIC_DATA] - [GEOGRAPHIC_DATA]" at bounding box center [550, 318] width 224 height 27
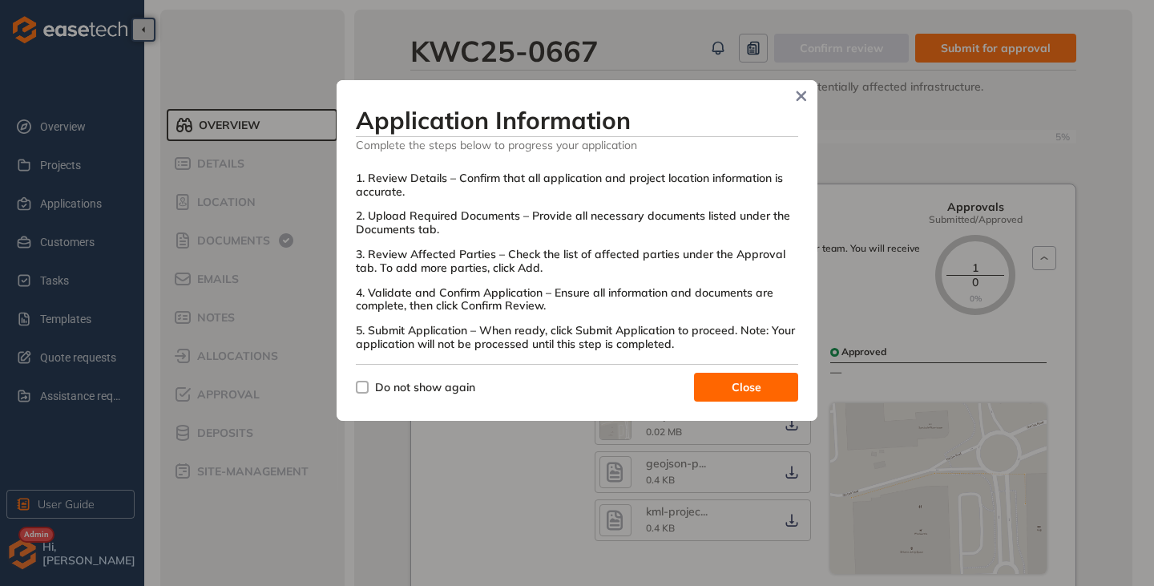
click at [740, 390] on span "Close" at bounding box center [747, 387] width 30 height 18
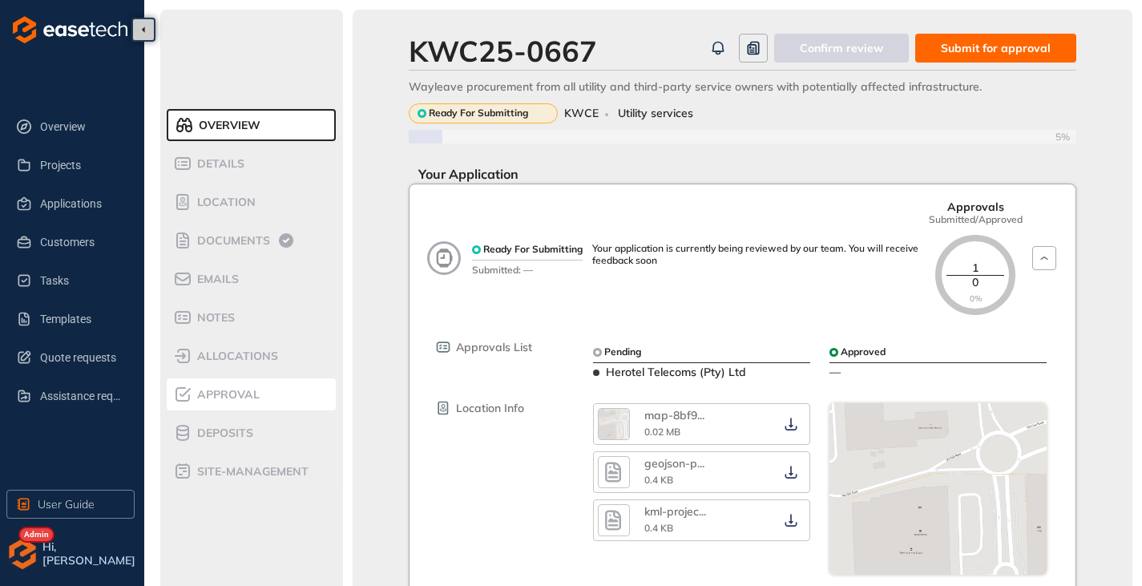
click at [236, 390] on span "Approval" at bounding box center [225, 395] width 67 height 14
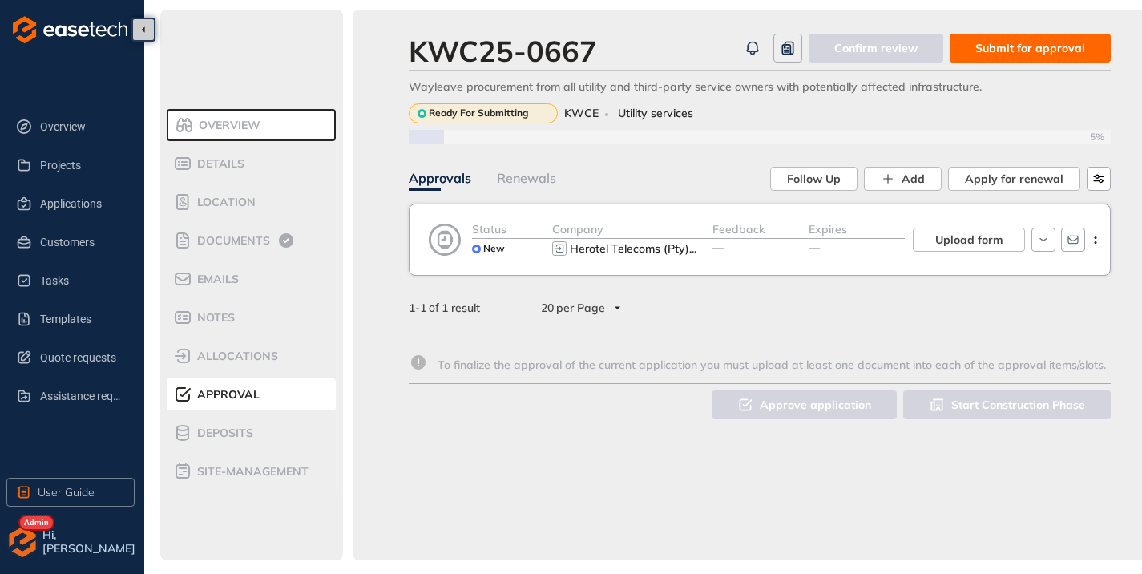
click at [1034, 43] on span "Submit for approval" at bounding box center [1031, 48] width 110 height 18
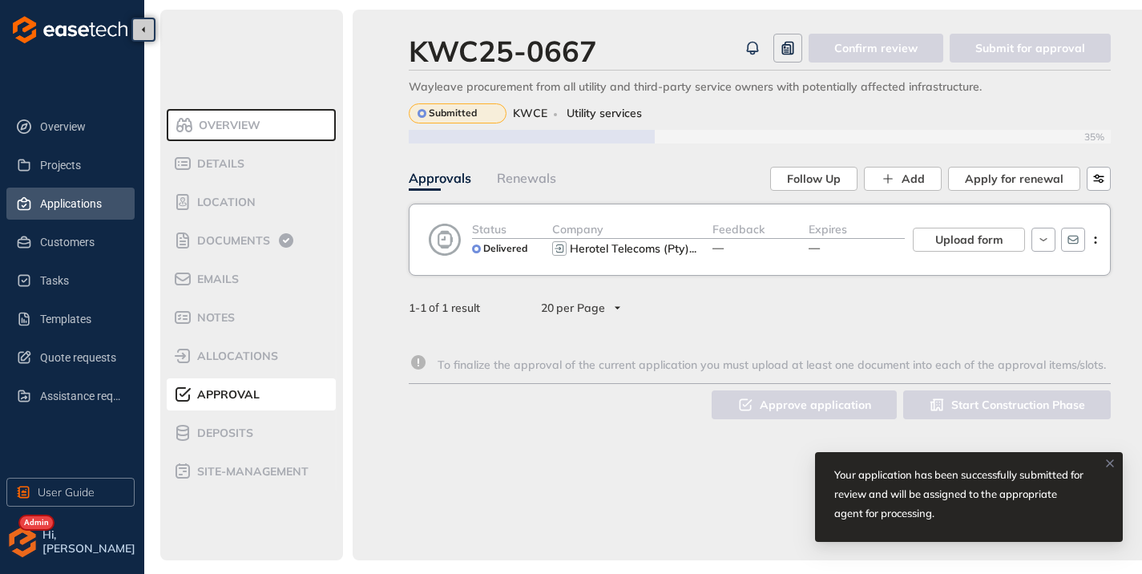
click at [73, 212] on span "Applications" at bounding box center [81, 204] width 82 height 32
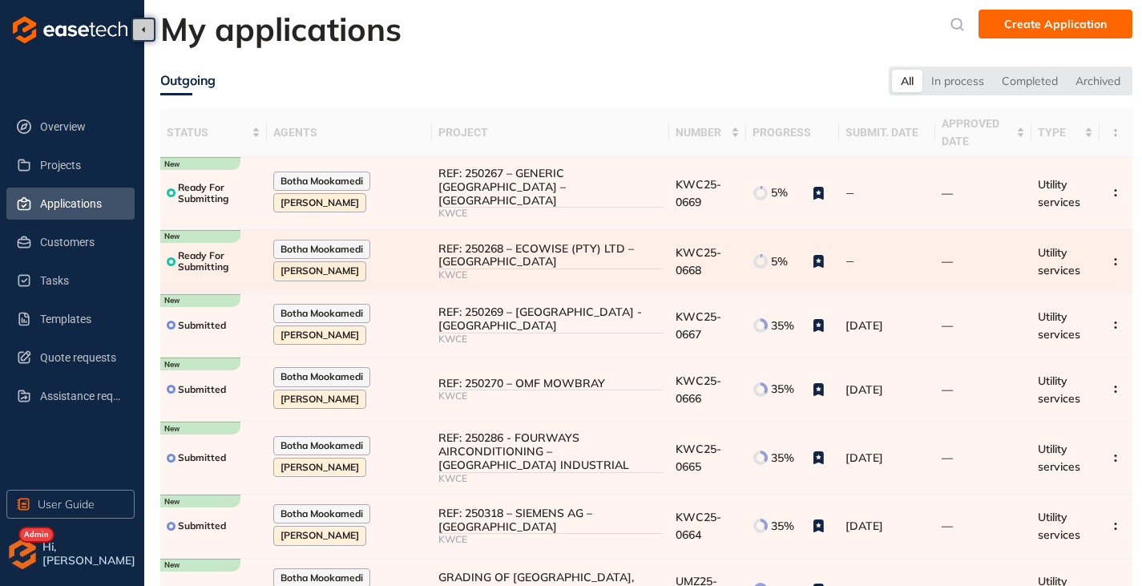
click at [482, 244] on div "REF: 250268 – ECOWISE (PTY) LTD – [GEOGRAPHIC_DATA]" at bounding box center [550, 255] width 224 height 27
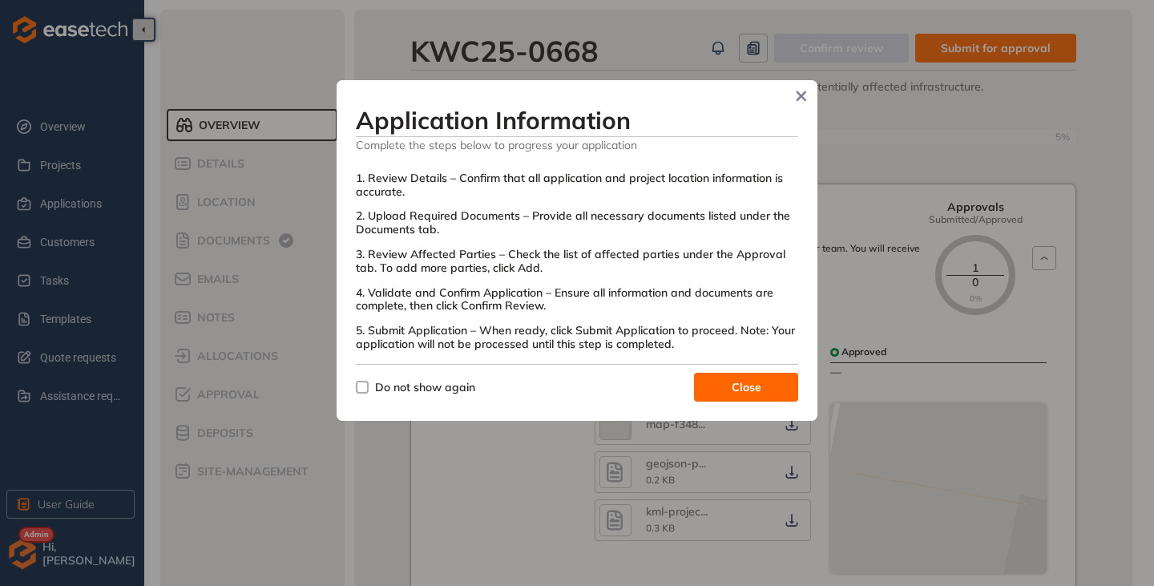
click at [781, 389] on button "Close" at bounding box center [746, 387] width 104 height 29
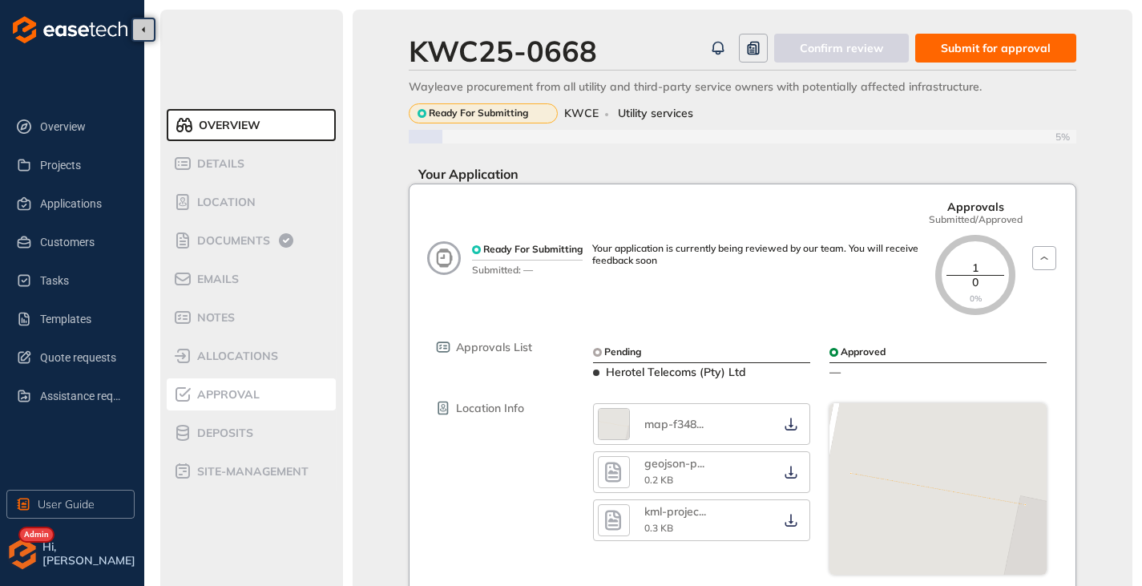
click at [229, 394] on span "Approval" at bounding box center [225, 395] width 67 height 14
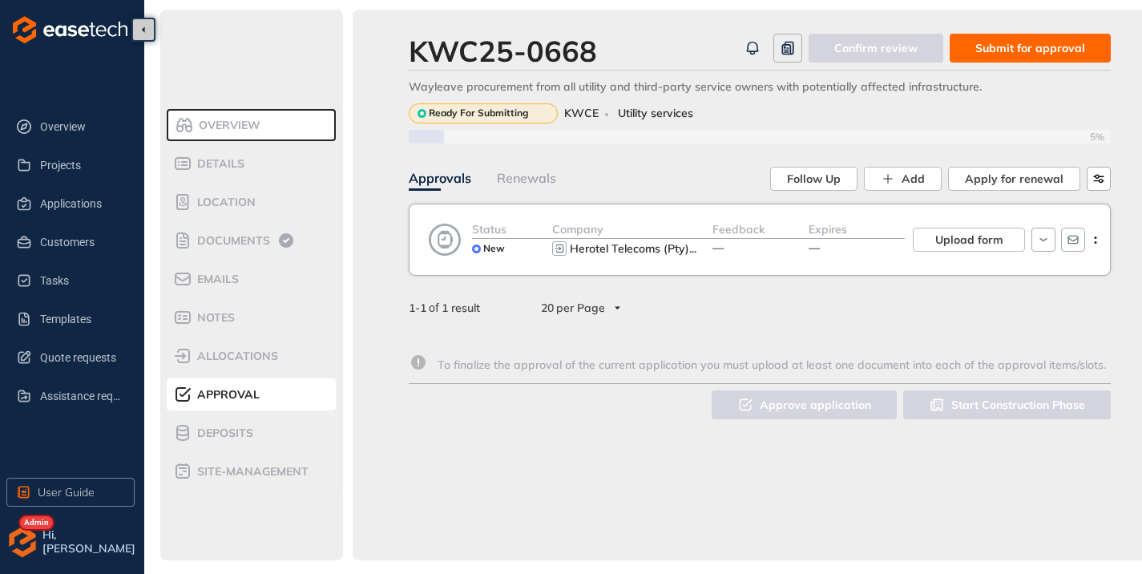
click at [1034, 46] on span "Submit for approval" at bounding box center [1031, 48] width 110 height 18
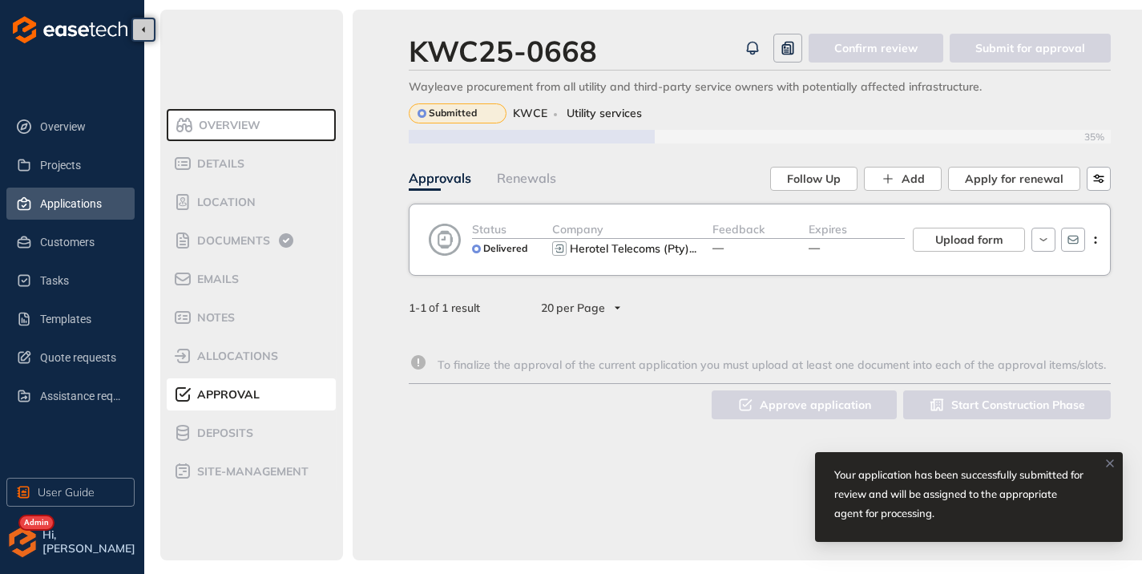
click at [71, 208] on span "Applications" at bounding box center [81, 204] width 82 height 32
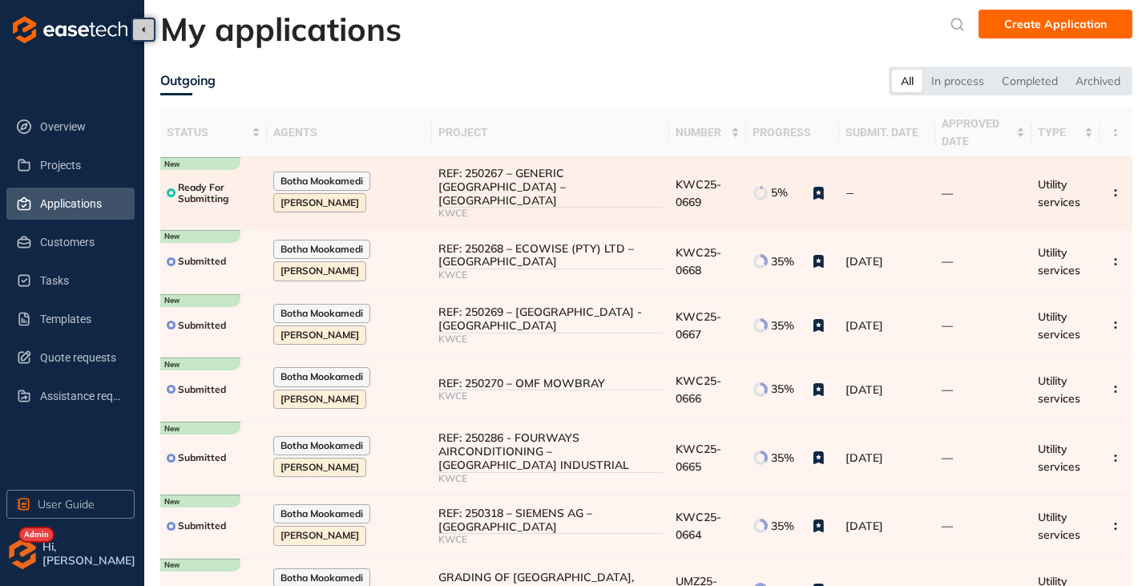
click at [540, 188] on div "REF: 250267 – GENERIC [GEOGRAPHIC_DATA] – [GEOGRAPHIC_DATA]" at bounding box center [550, 187] width 224 height 40
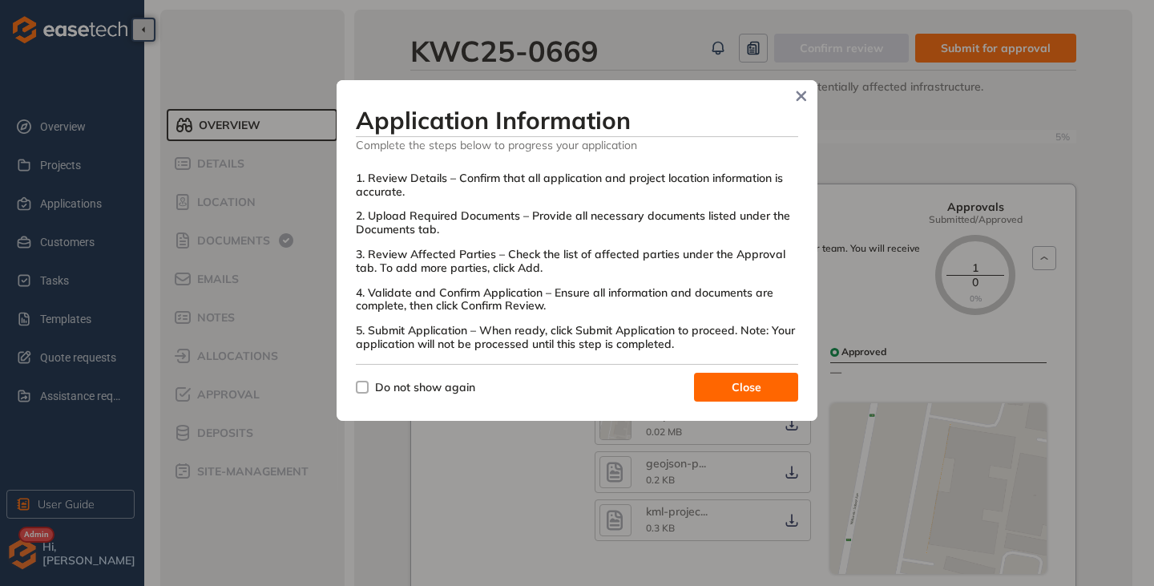
click at [700, 382] on button "Close" at bounding box center [746, 387] width 104 height 29
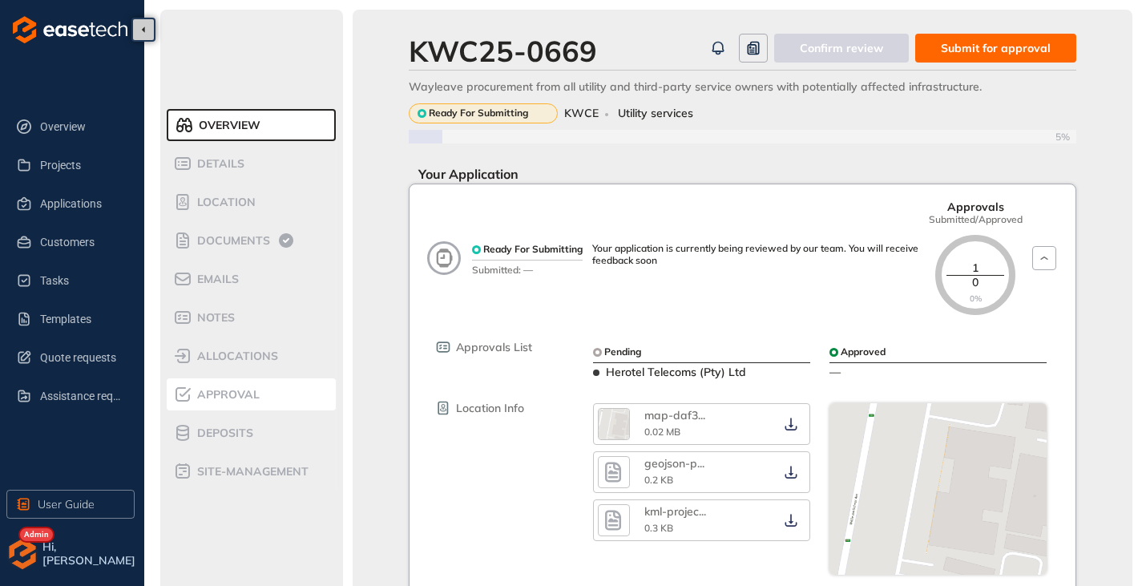
click at [236, 385] on div "Approval" at bounding box center [241, 394] width 136 height 19
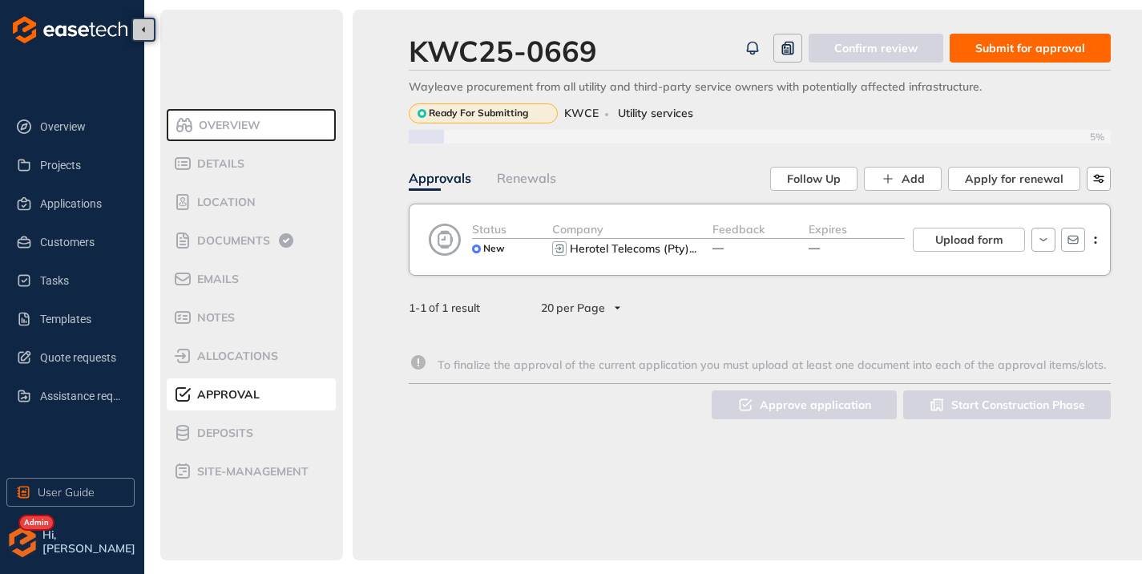
click at [1020, 45] on span "Submit for approval" at bounding box center [1031, 48] width 110 height 18
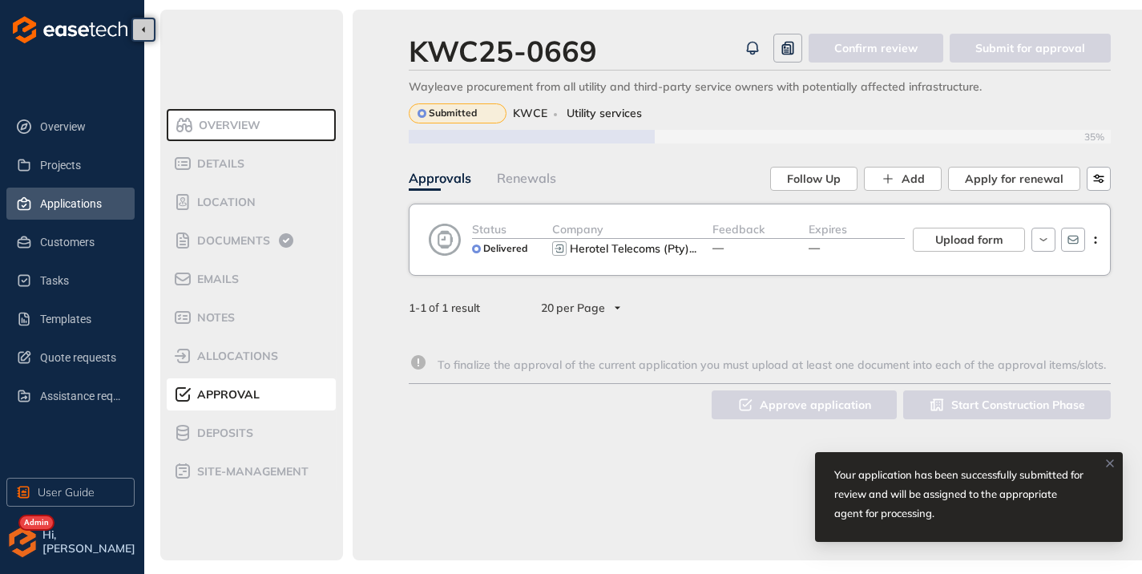
click at [40, 203] on span "Applications" at bounding box center [81, 204] width 82 height 32
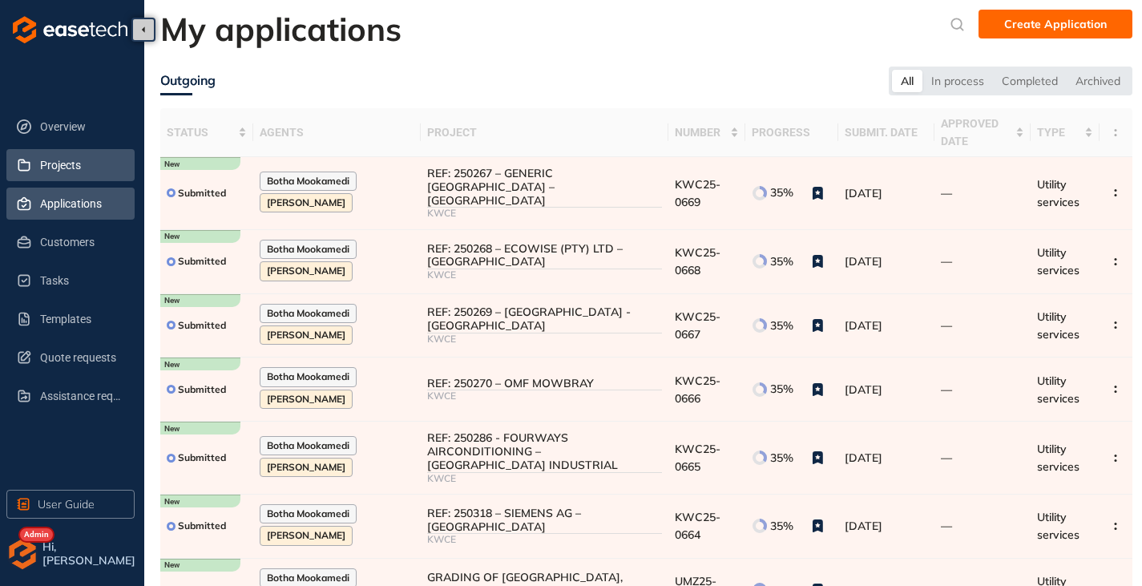
click at [61, 171] on span "Projects" at bounding box center [81, 165] width 82 height 32
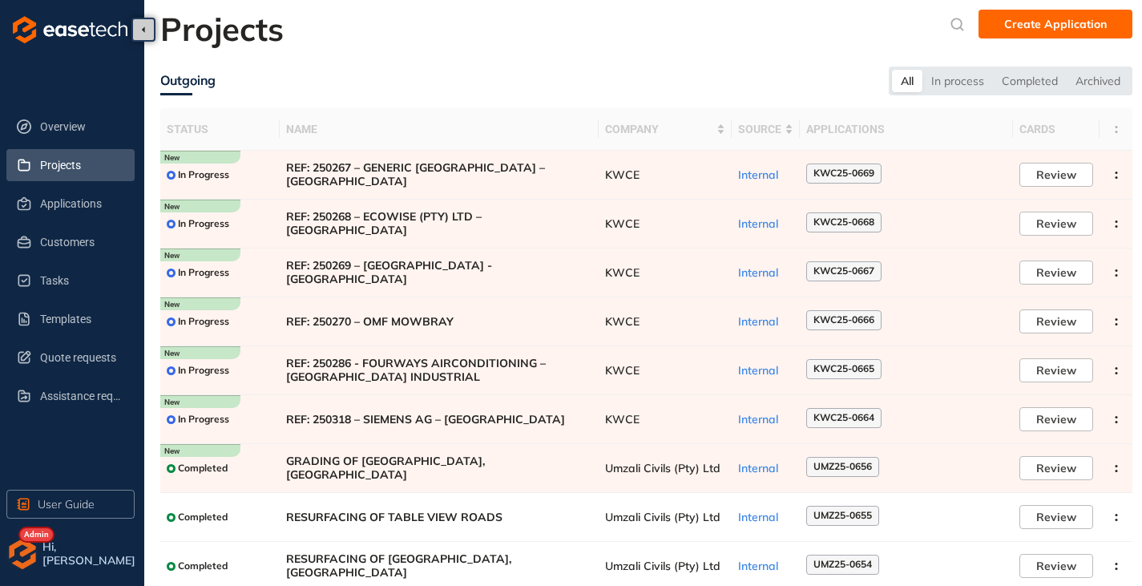
click at [20, 559] on img "button" at bounding box center [22, 554] width 32 height 32
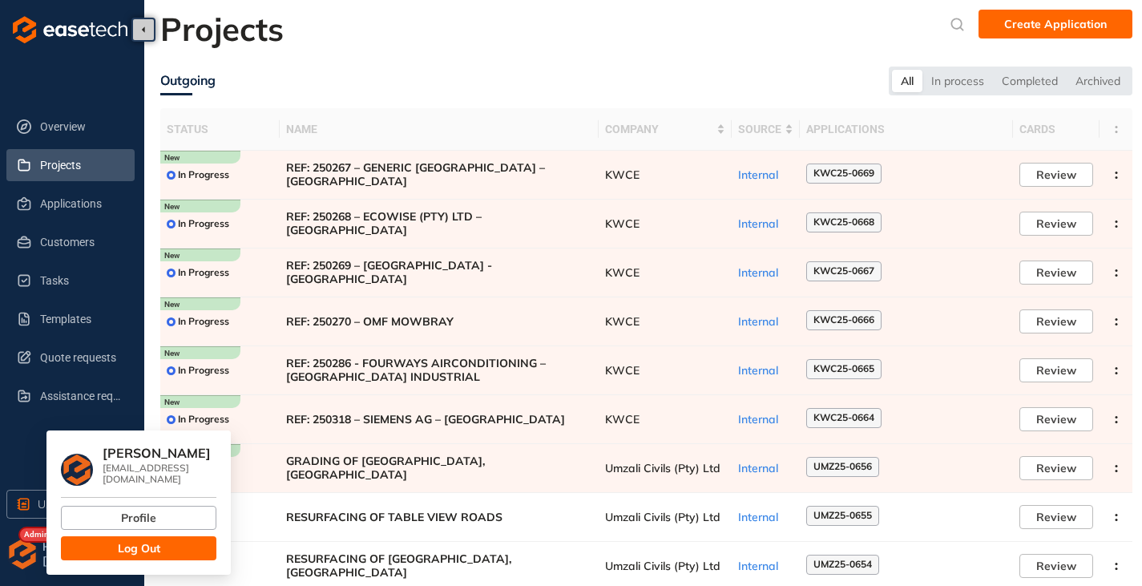
click at [110, 542] on button "Log Out" at bounding box center [139, 548] width 156 height 24
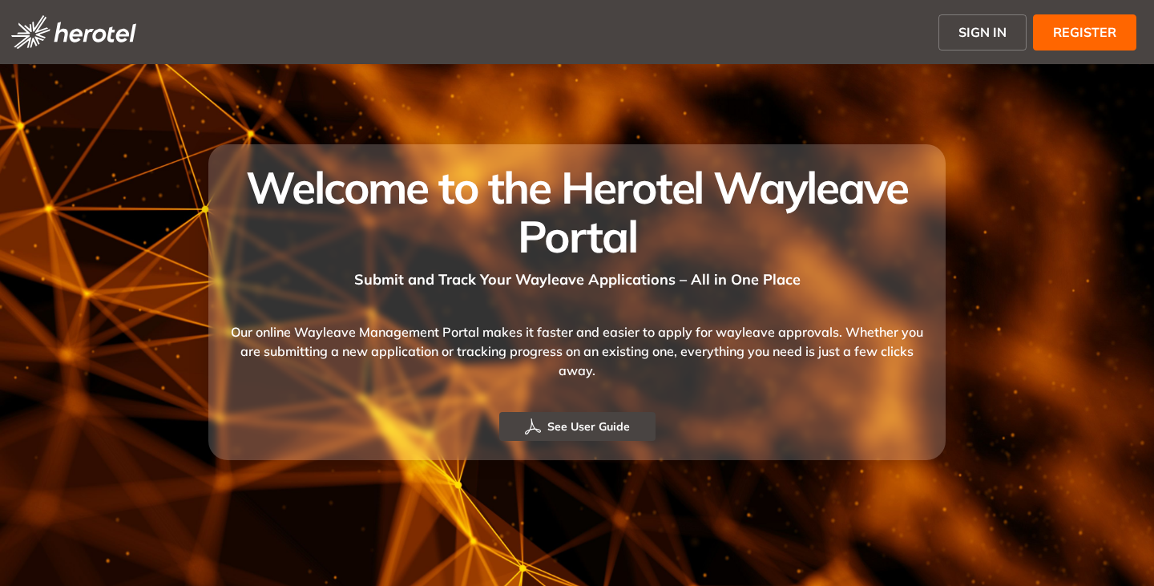
click at [967, 33] on span "SIGN IN" at bounding box center [983, 31] width 48 height 19
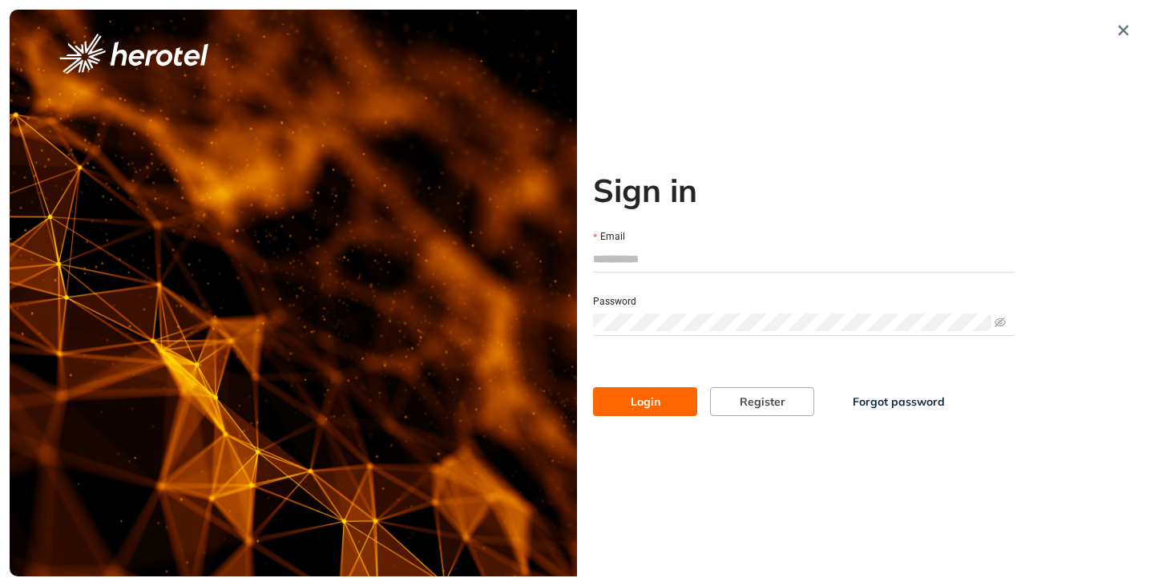
click at [623, 253] on input "Email" at bounding box center [804, 259] width 422 height 24
type input "**********"
click at [593, 387] on button "Login" at bounding box center [645, 401] width 104 height 29
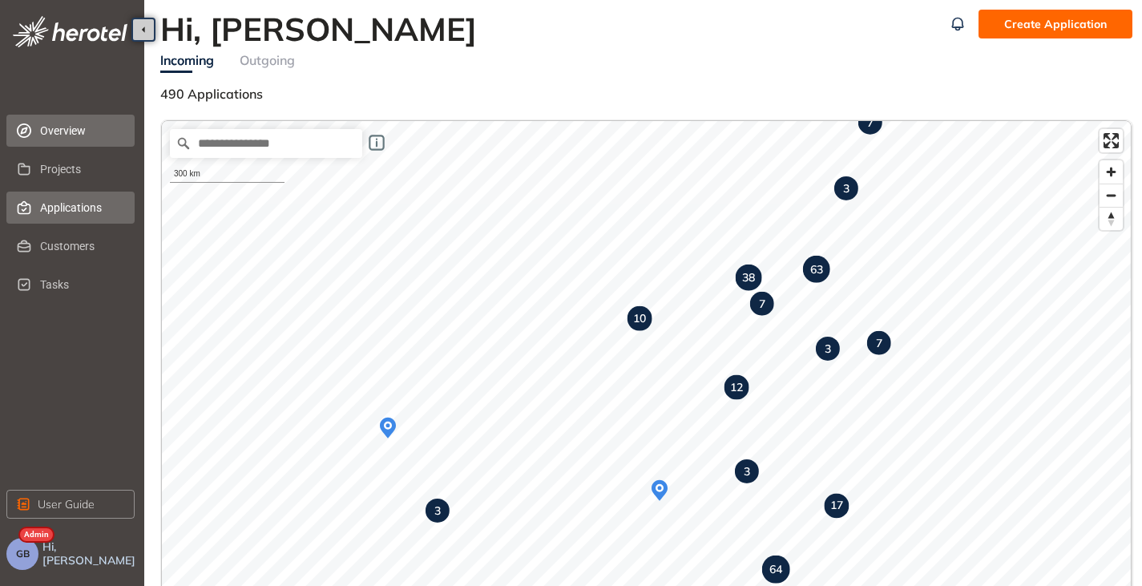
click at [55, 213] on span "Applications" at bounding box center [81, 208] width 82 height 32
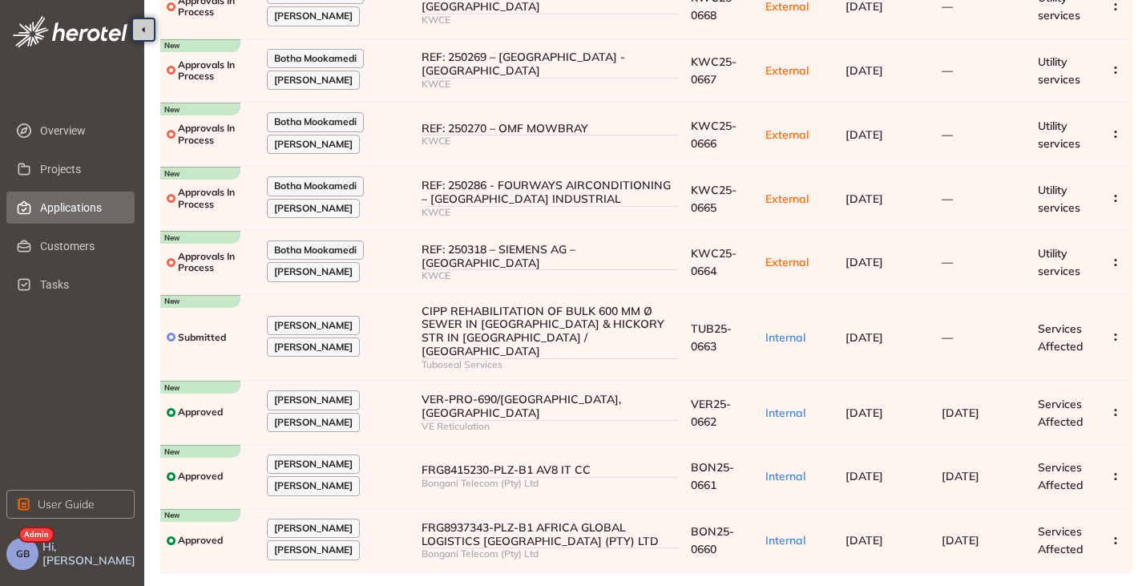
scroll to position [265, 0]
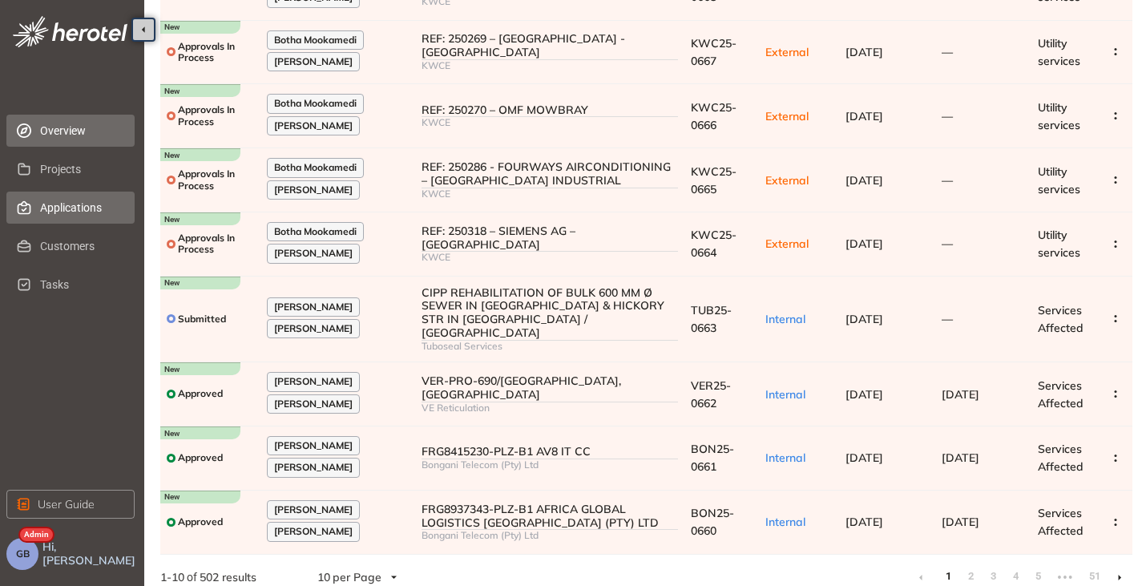
click at [58, 131] on span "Overview" at bounding box center [81, 131] width 82 height 32
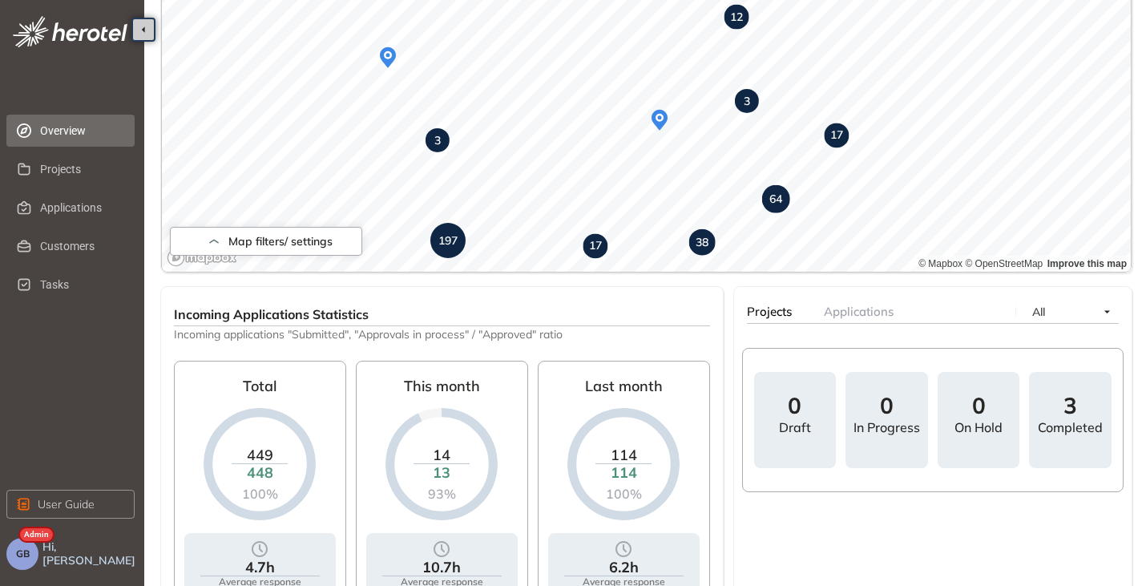
scroll to position [433, 0]
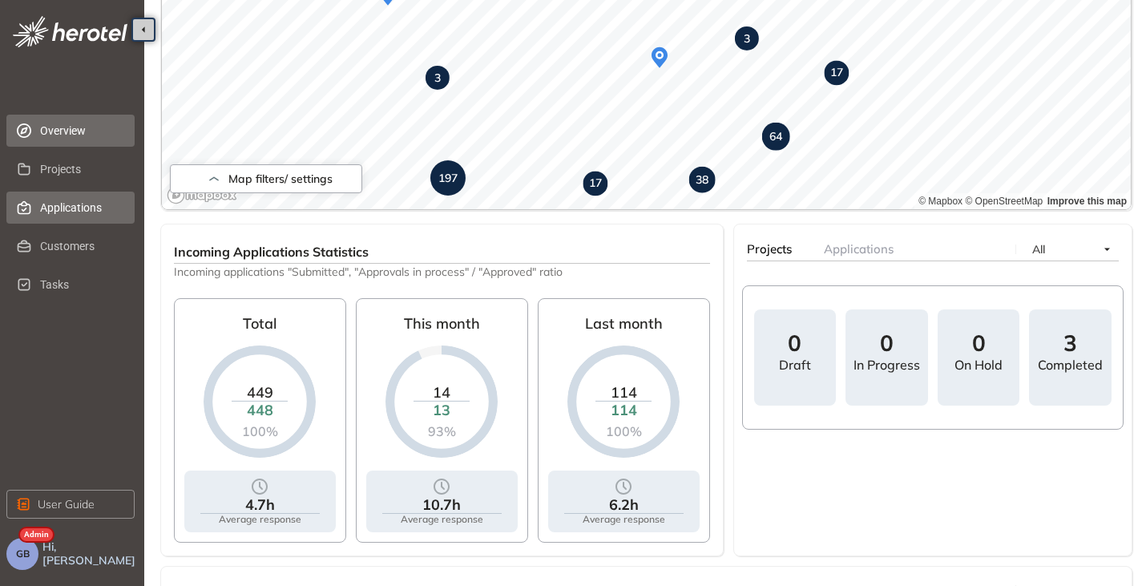
click at [50, 202] on span "Applications" at bounding box center [81, 208] width 82 height 32
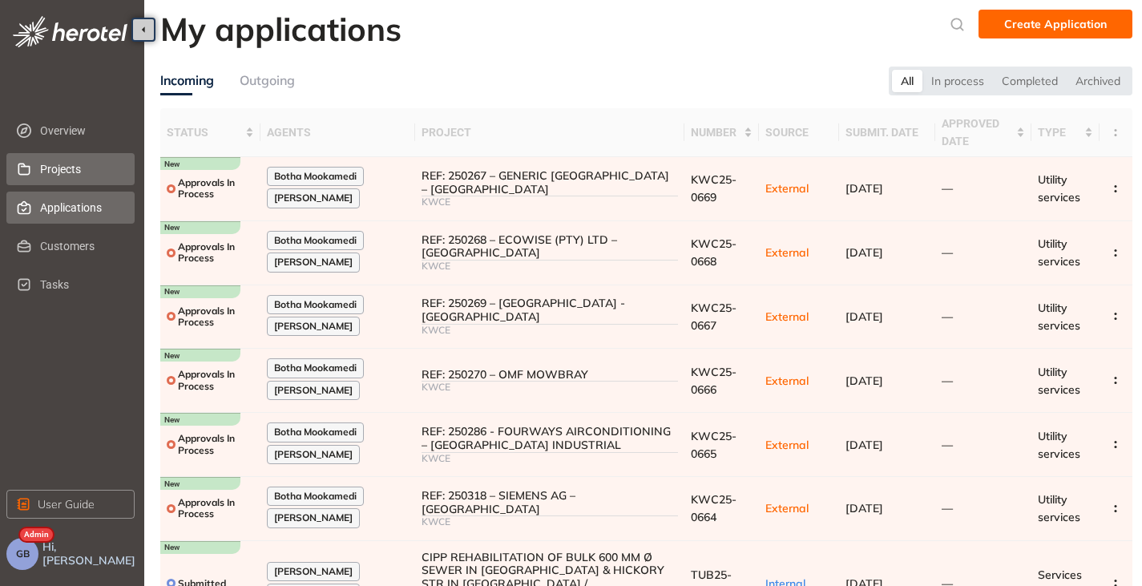
click at [56, 172] on span "Projects" at bounding box center [81, 169] width 82 height 32
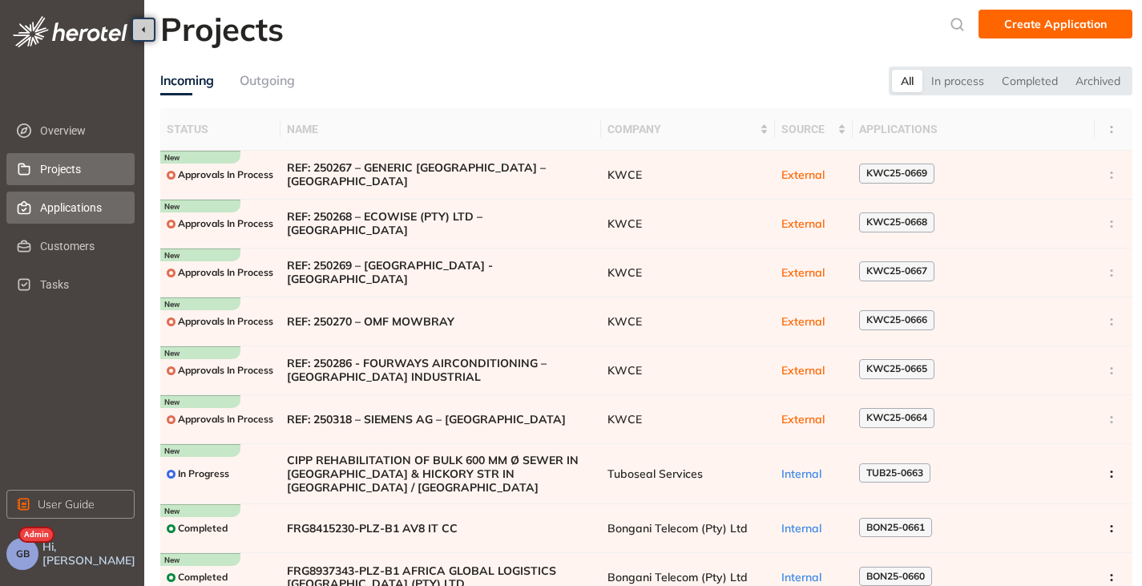
click at [72, 211] on span "Applications" at bounding box center [81, 208] width 82 height 32
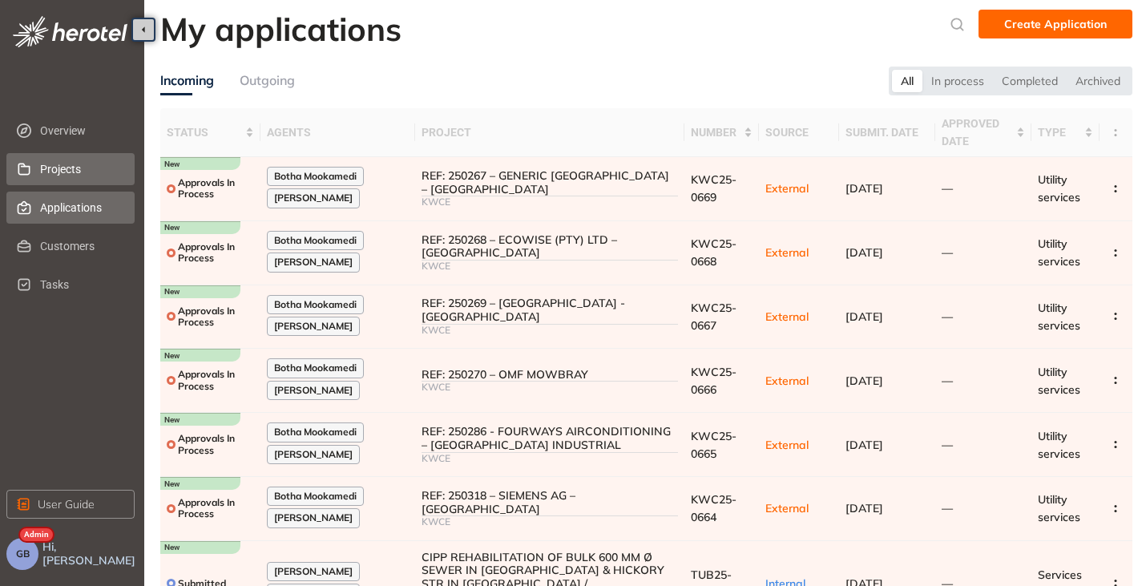
click at [56, 176] on span "Projects" at bounding box center [81, 169] width 82 height 32
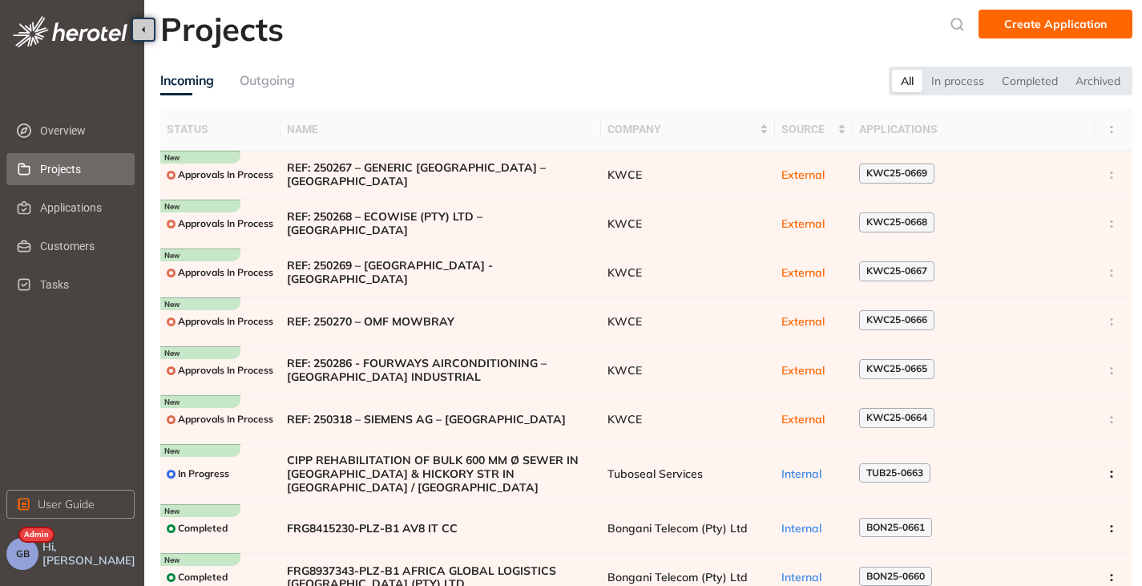
click at [31, 558] on button "GB" at bounding box center [22, 554] width 32 height 32
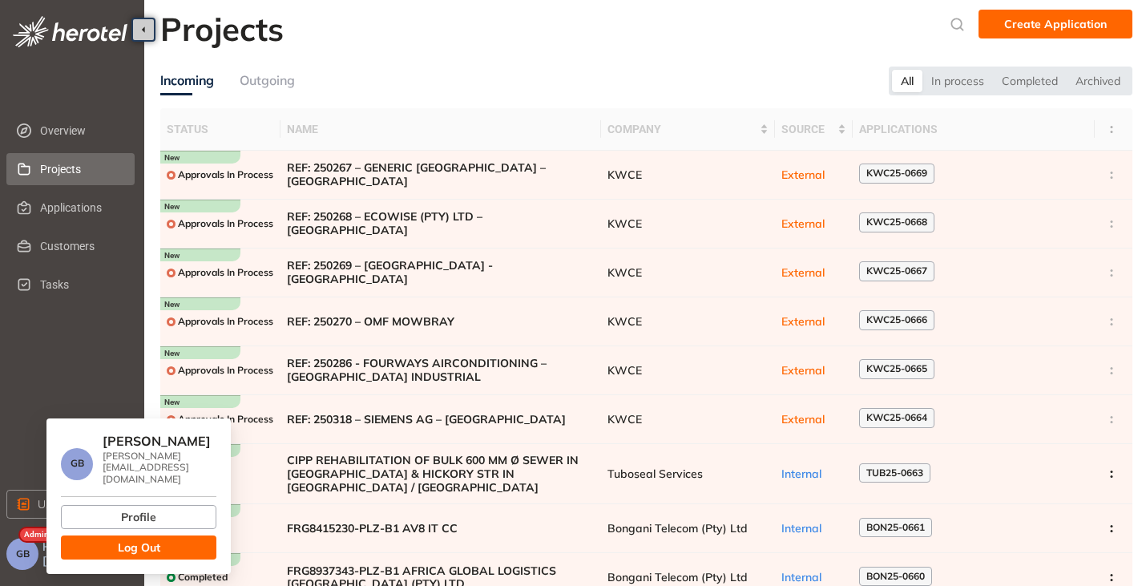
click at [116, 535] on button "Log Out" at bounding box center [139, 547] width 156 height 24
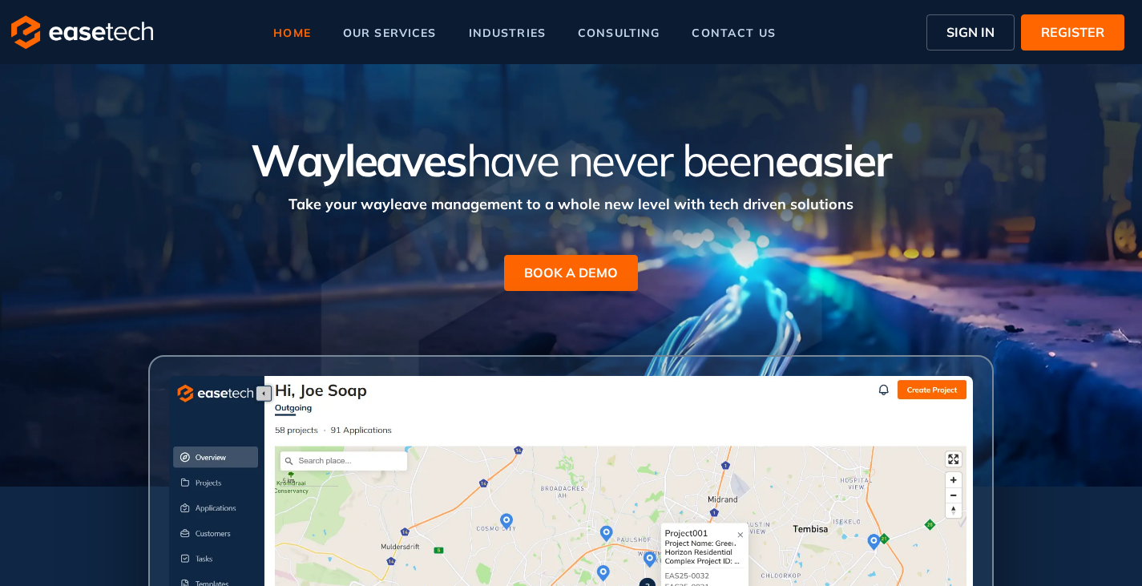
click at [969, 27] on span "SIGN IN" at bounding box center [971, 31] width 48 height 19
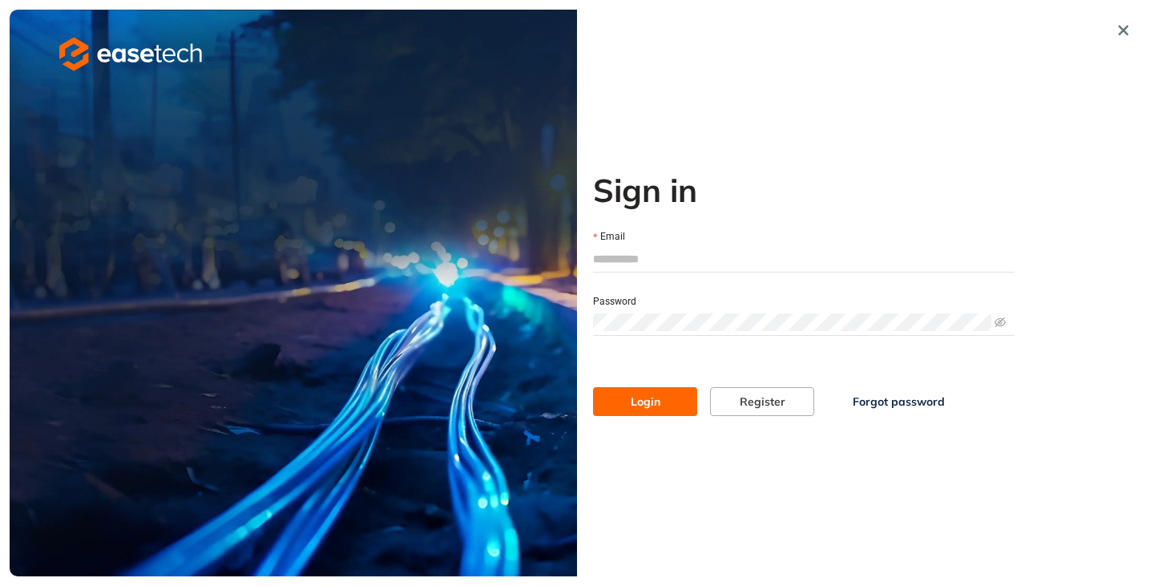
click at [648, 242] on div "Email" at bounding box center [804, 237] width 422 height 18
click at [643, 252] on input "Email" at bounding box center [804, 259] width 422 height 24
type input "**********"
click at [625, 399] on button "Login" at bounding box center [645, 401] width 104 height 29
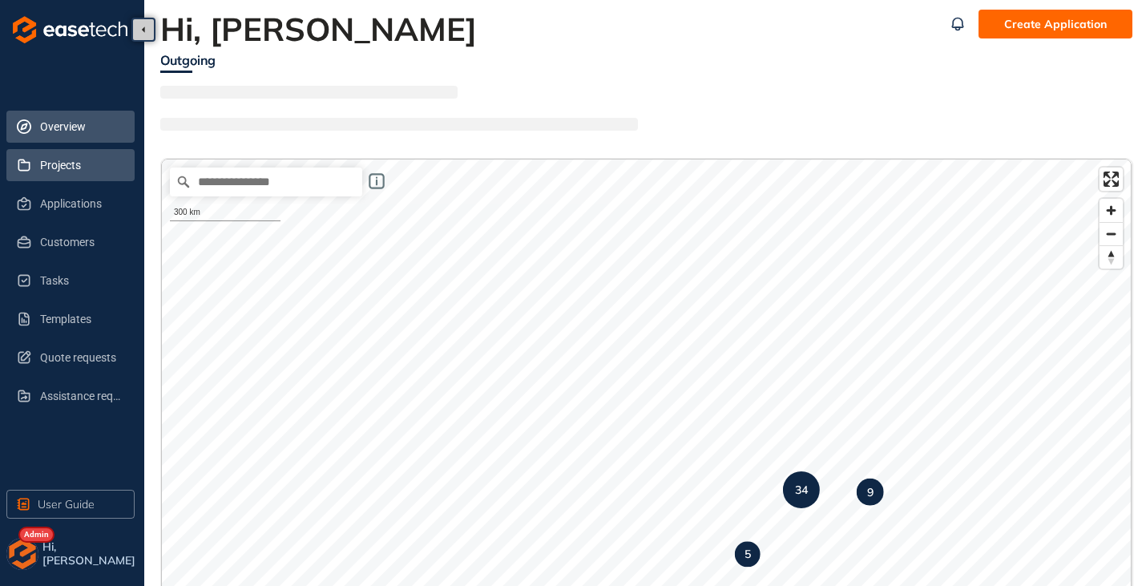
click at [47, 171] on span "Projects" at bounding box center [81, 165] width 82 height 32
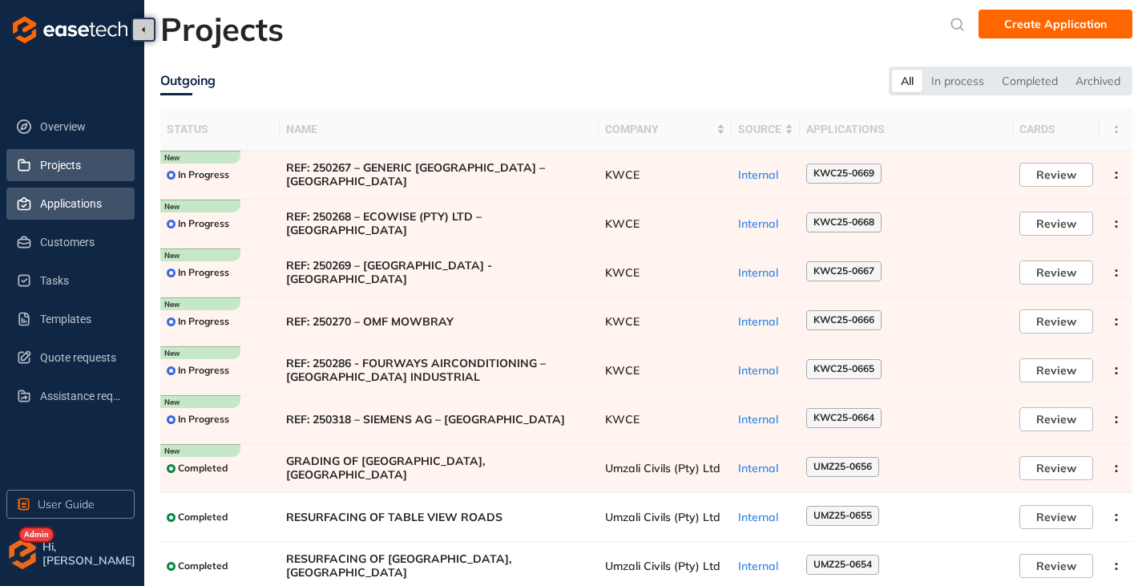
click at [52, 210] on span "Applications" at bounding box center [81, 204] width 82 height 32
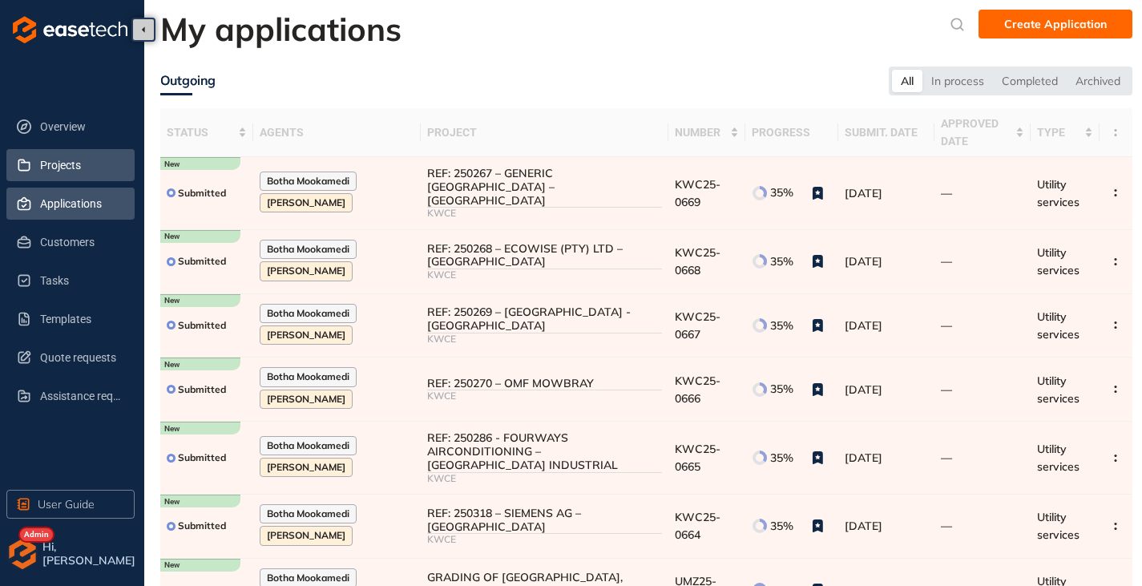
click at [57, 171] on span "Projects" at bounding box center [81, 165] width 82 height 32
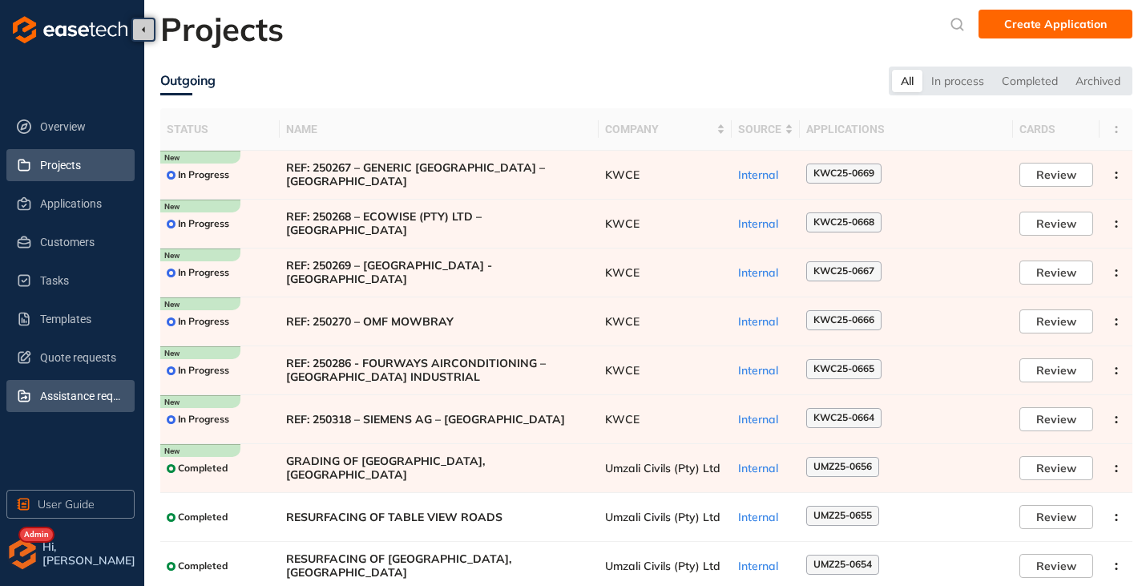
click at [52, 389] on span "Assistance requests" at bounding box center [81, 396] width 82 height 32
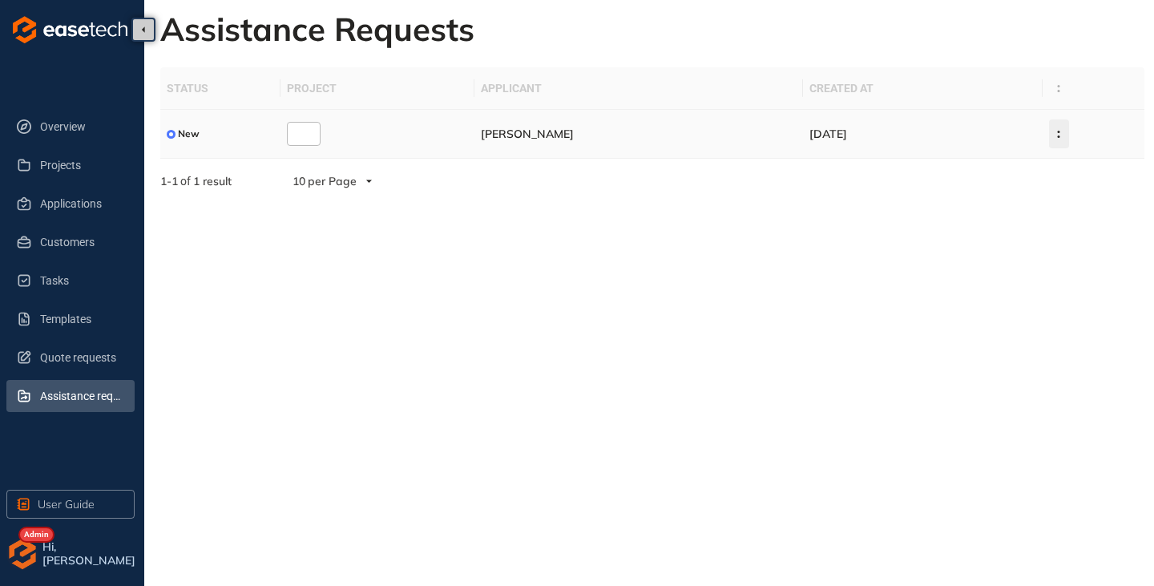
click at [1051, 133] on icon "button" at bounding box center [1059, 134] width 16 height 7
click at [987, 231] on span "Delete Request" at bounding box center [976, 236] width 83 height 14
click at [1051, 138] on button "button" at bounding box center [1059, 133] width 20 height 29
click at [951, 234] on span "Delete Request" at bounding box center [976, 236] width 83 height 14
click at [38, 353] on li "Quote requests" at bounding box center [70, 357] width 128 height 32
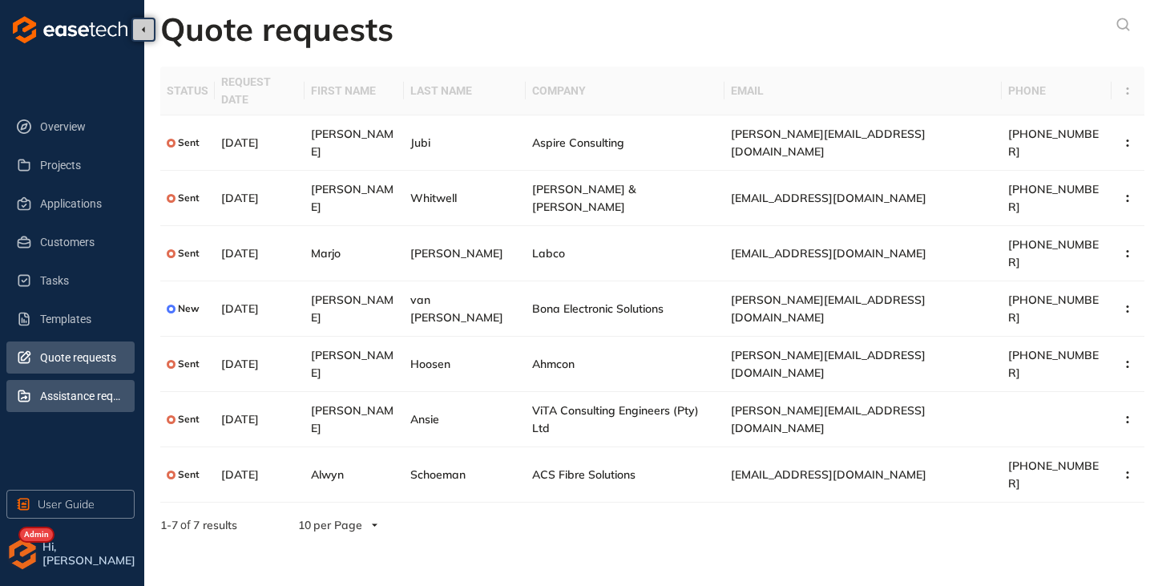
click at [71, 382] on span "Assistance requests" at bounding box center [81, 396] width 82 height 32
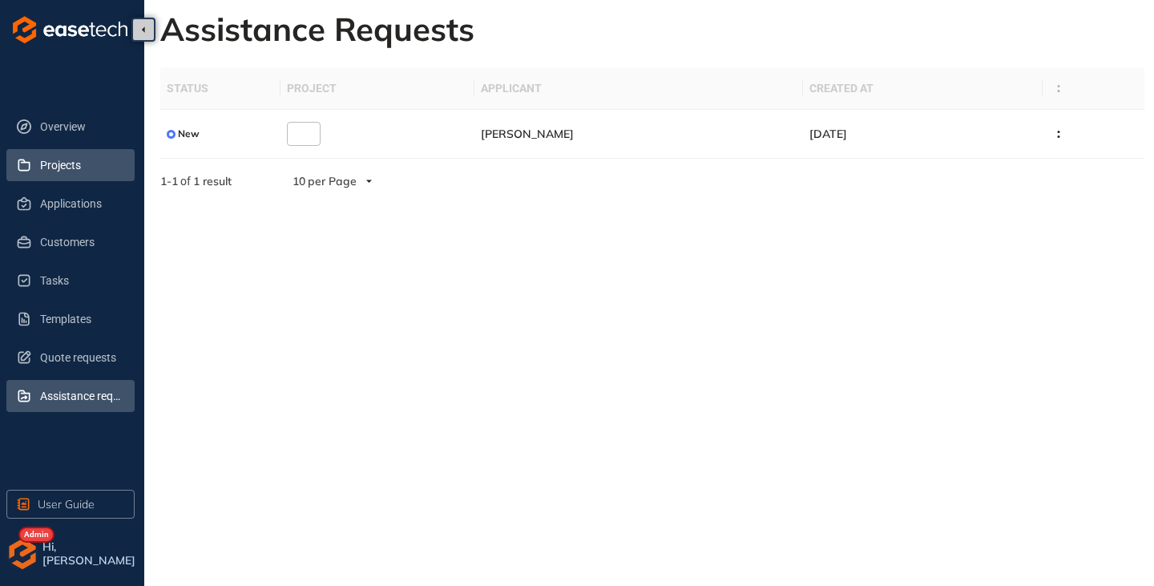
click at [68, 170] on span "Projects" at bounding box center [81, 165] width 82 height 32
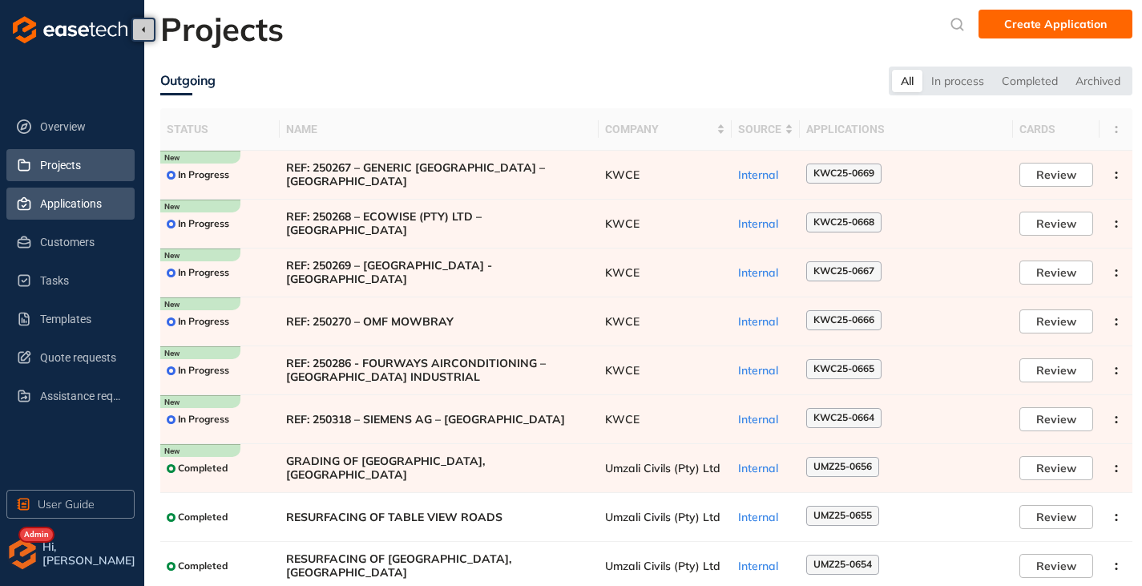
click at [55, 196] on span "Applications" at bounding box center [81, 204] width 82 height 32
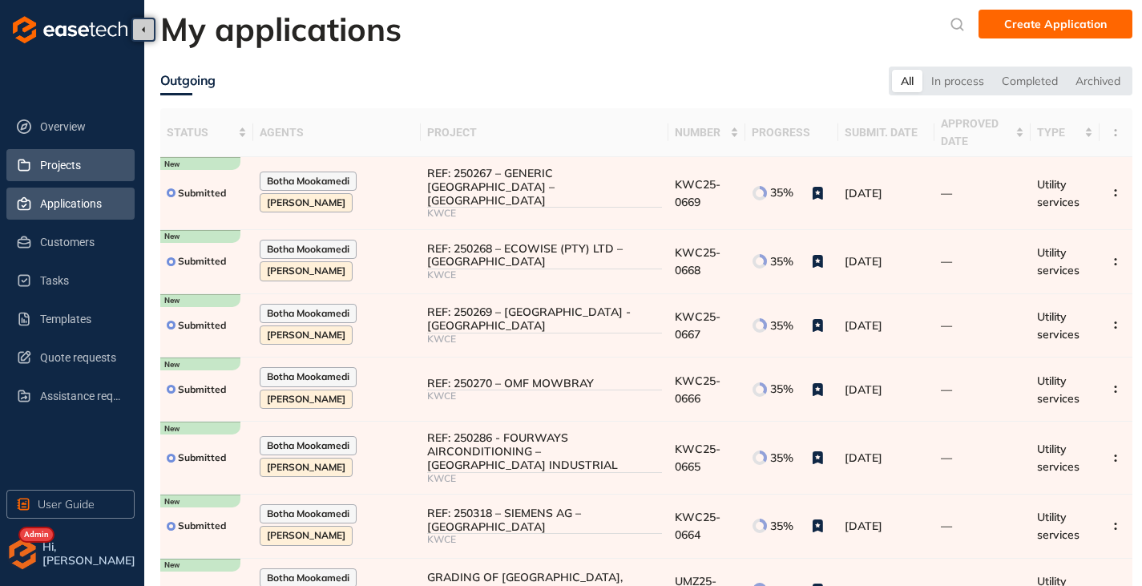
click at [69, 173] on span "Projects" at bounding box center [81, 165] width 82 height 32
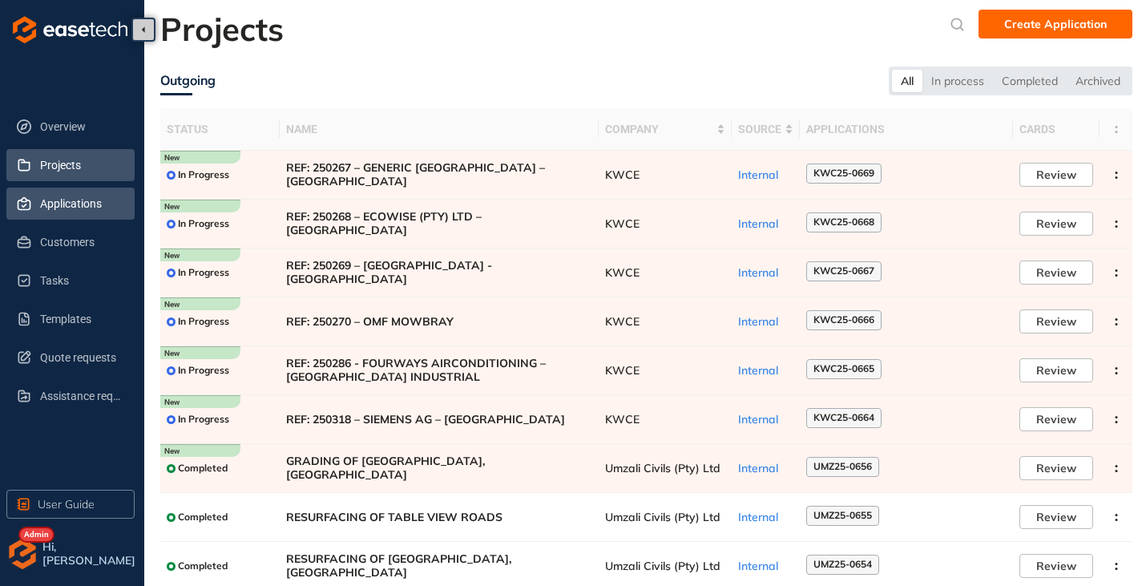
click at [51, 209] on span "Applications" at bounding box center [81, 204] width 82 height 32
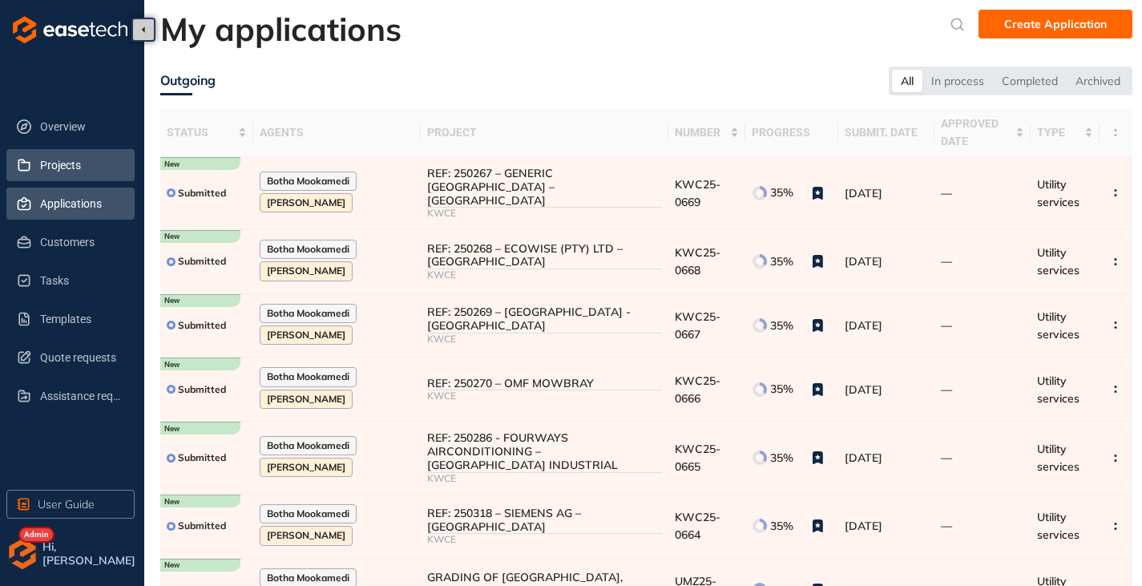
click at [61, 161] on span "Projects" at bounding box center [81, 165] width 82 height 32
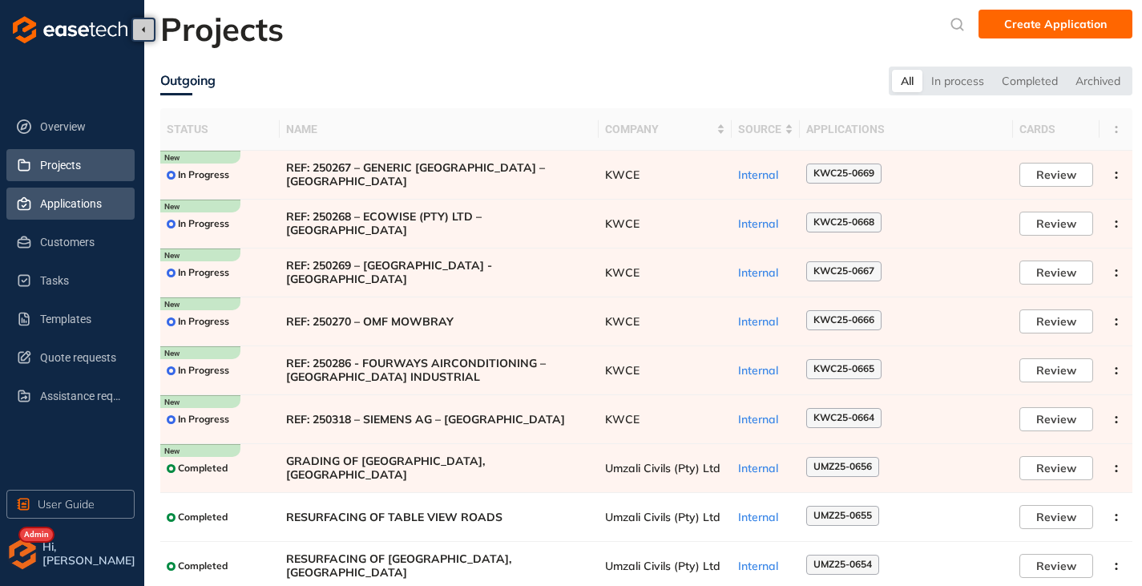
click at [94, 198] on span "Applications" at bounding box center [81, 204] width 82 height 32
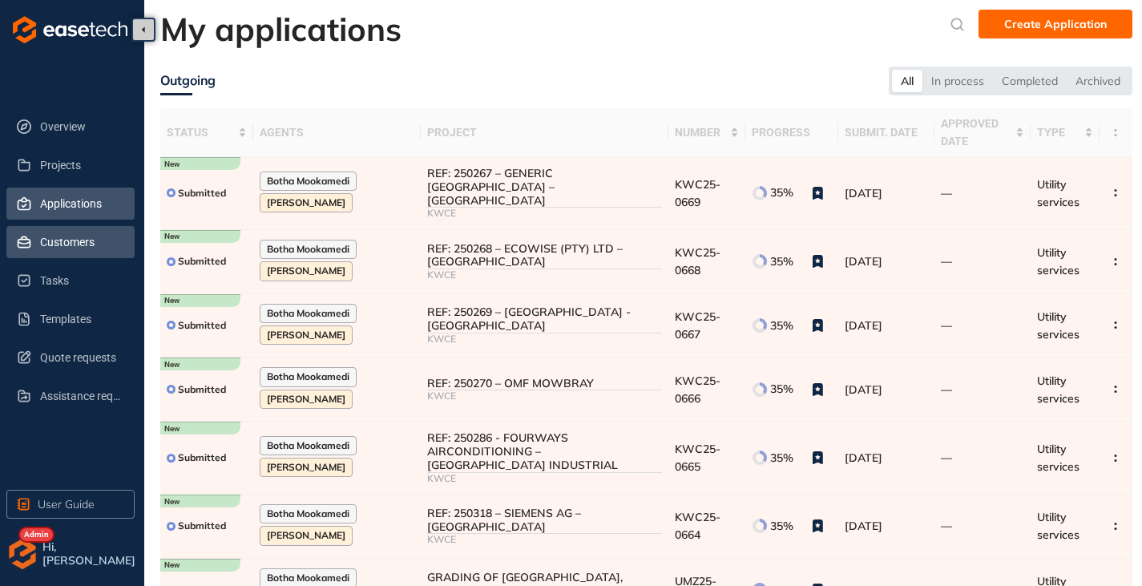
click at [66, 255] on span "Customers" at bounding box center [81, 242] width 82 height 32
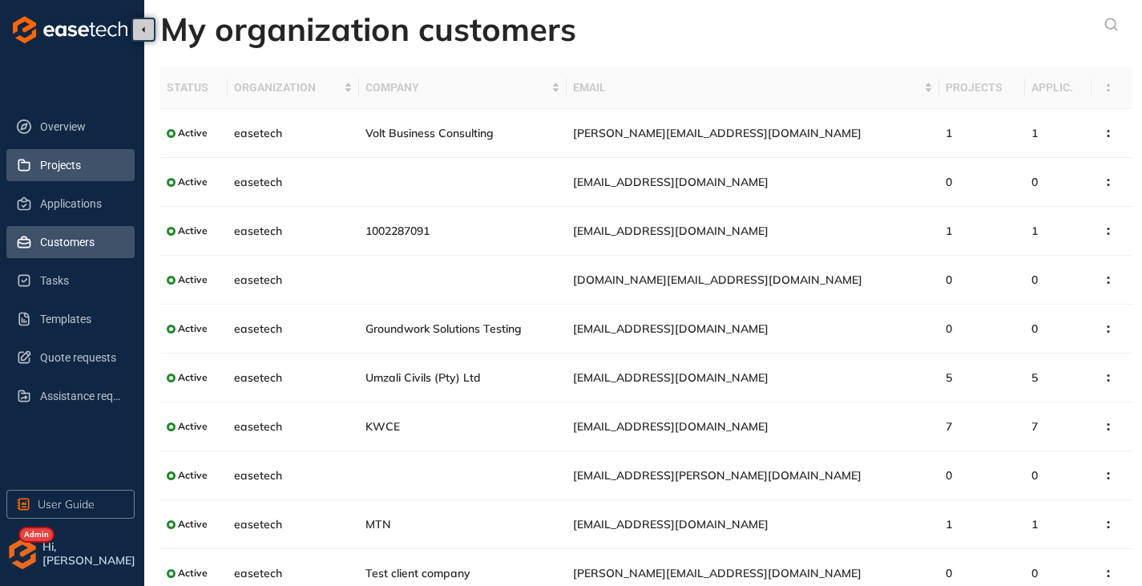
click at [72, 169] on span "Projects" at bounding box center [81, 165] width 82 height 32
